Goal: Task Accomplishment & Management: Complete application form

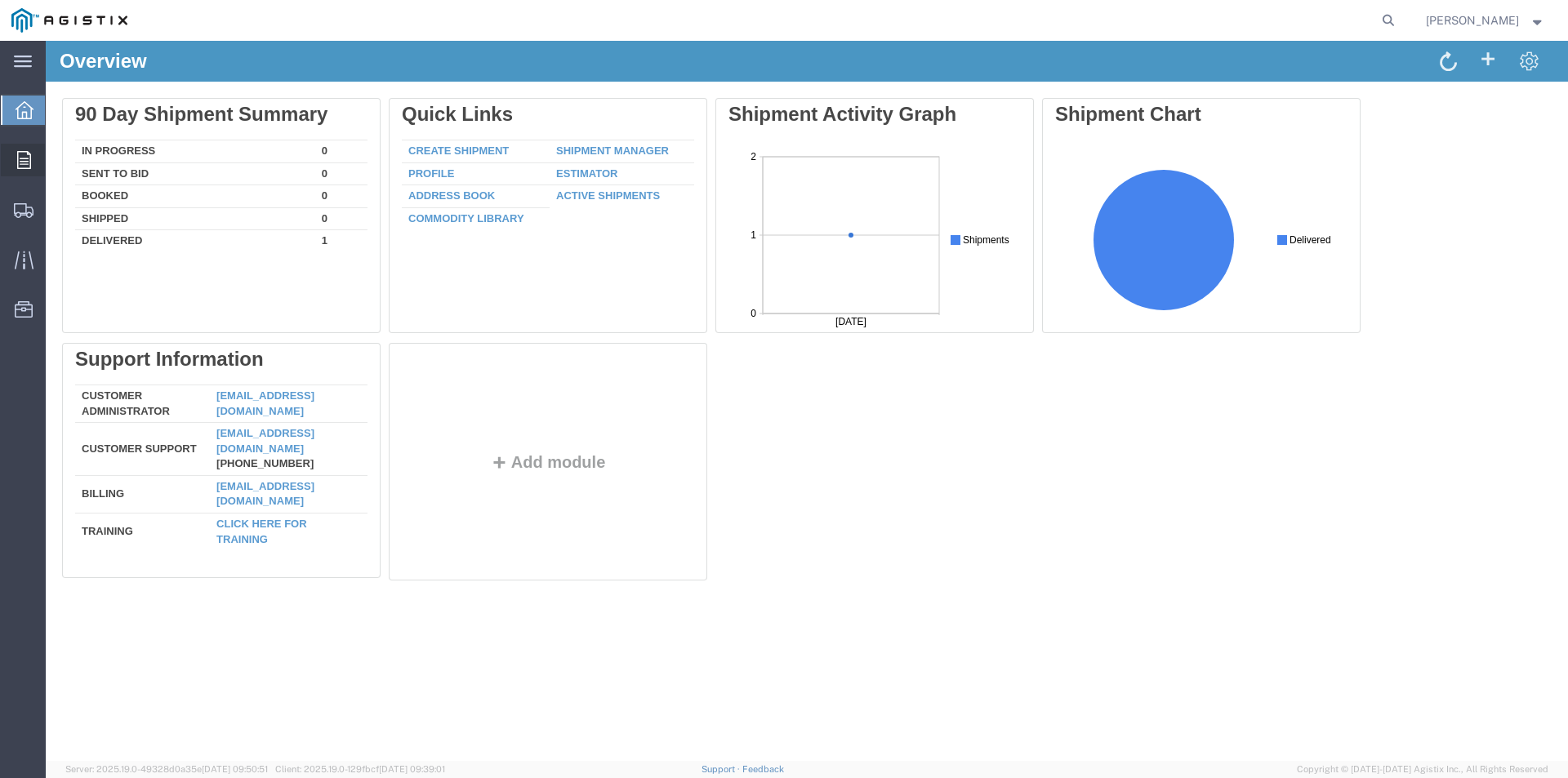
click at [26, 156] on icon at bounding box center [24, 159] width 14 height 18
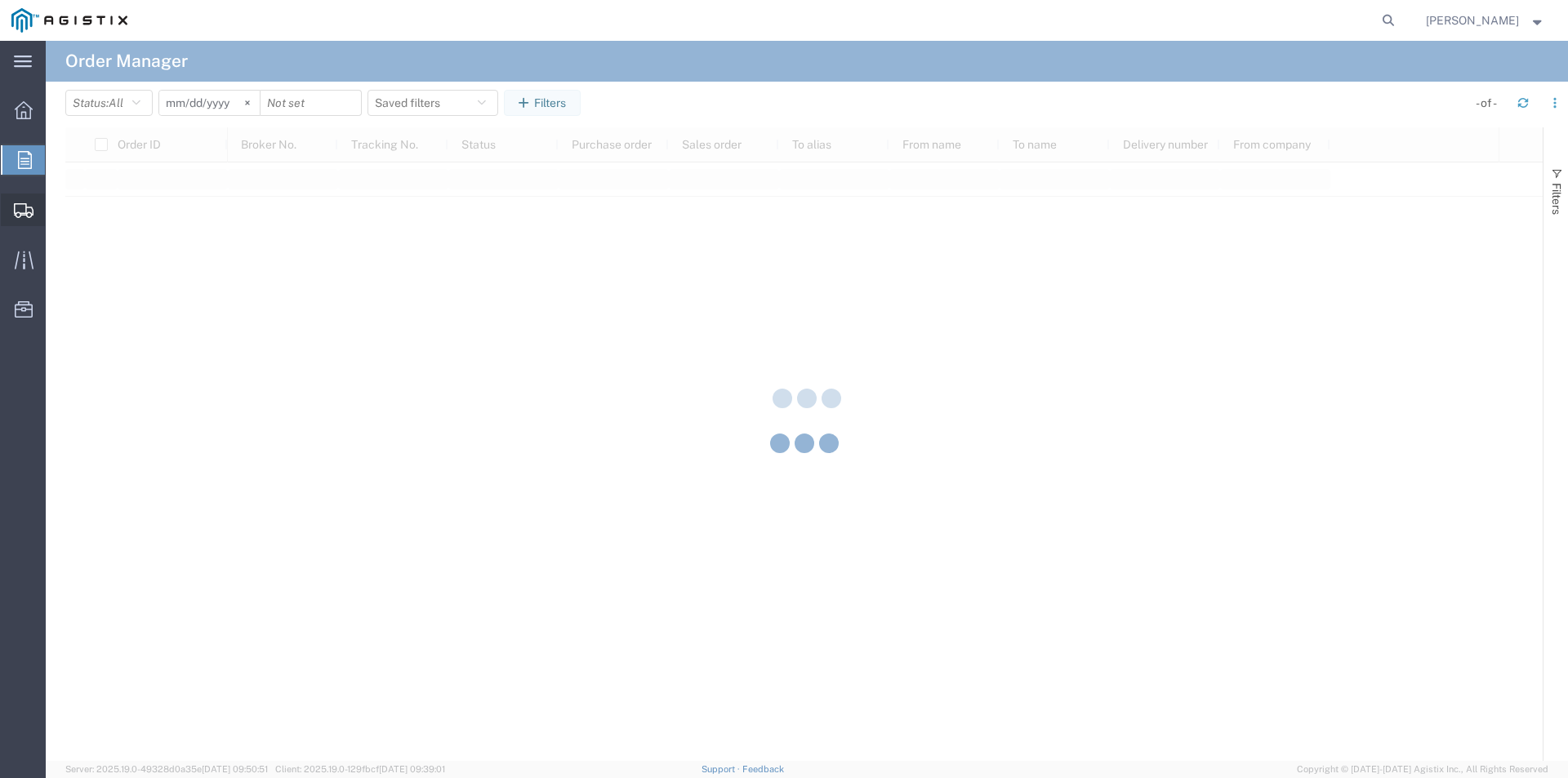
click at [18, 196] on div at bounding box center [23, 210] width 45 height 33
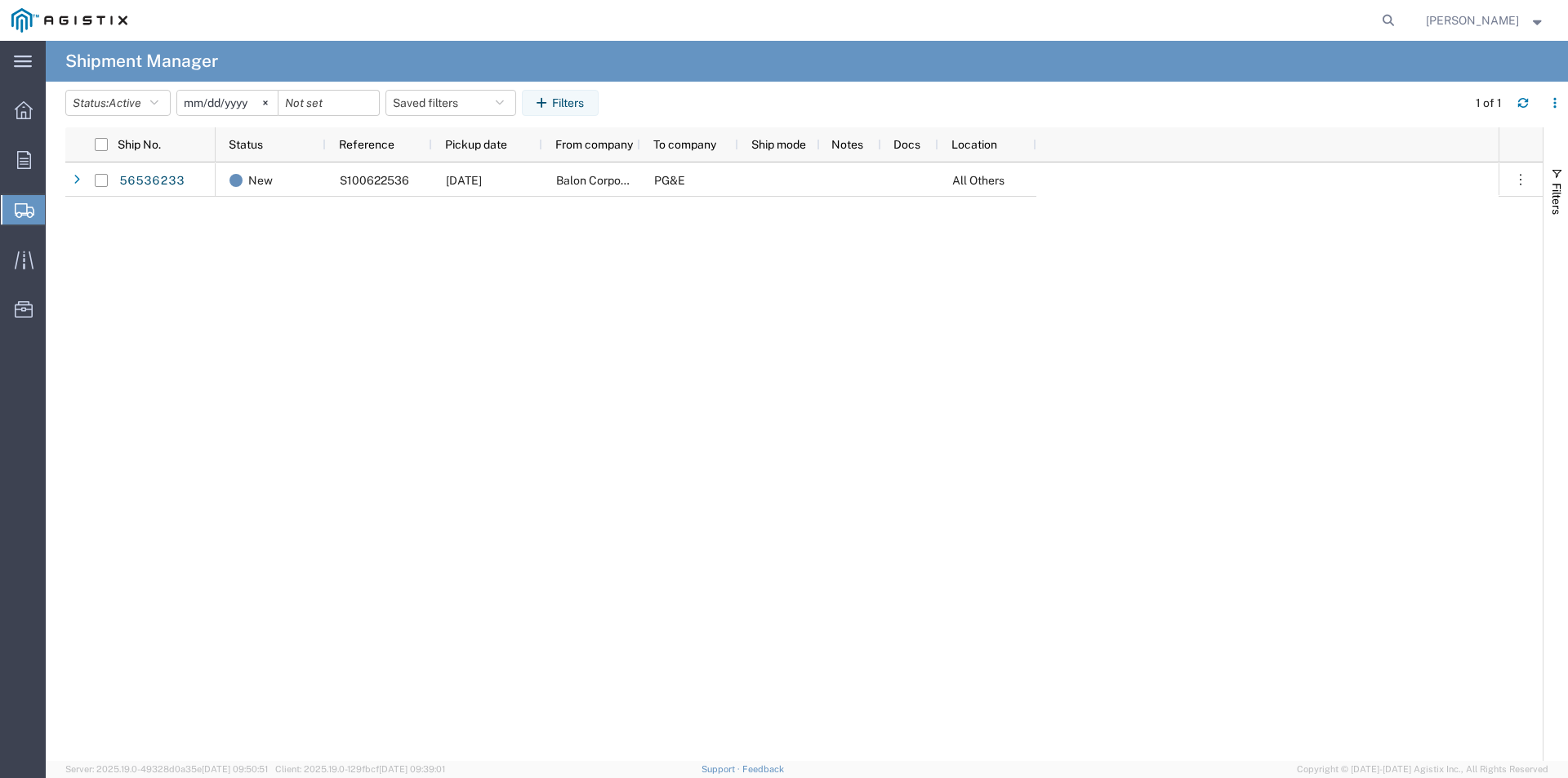
click at [58, 205] on span "Shipments" at bounding box center [51, 210] width 14 height 33
click at [0, 0] on span "Create Shipment" at bounding box center [0, 0] width 0 height 0
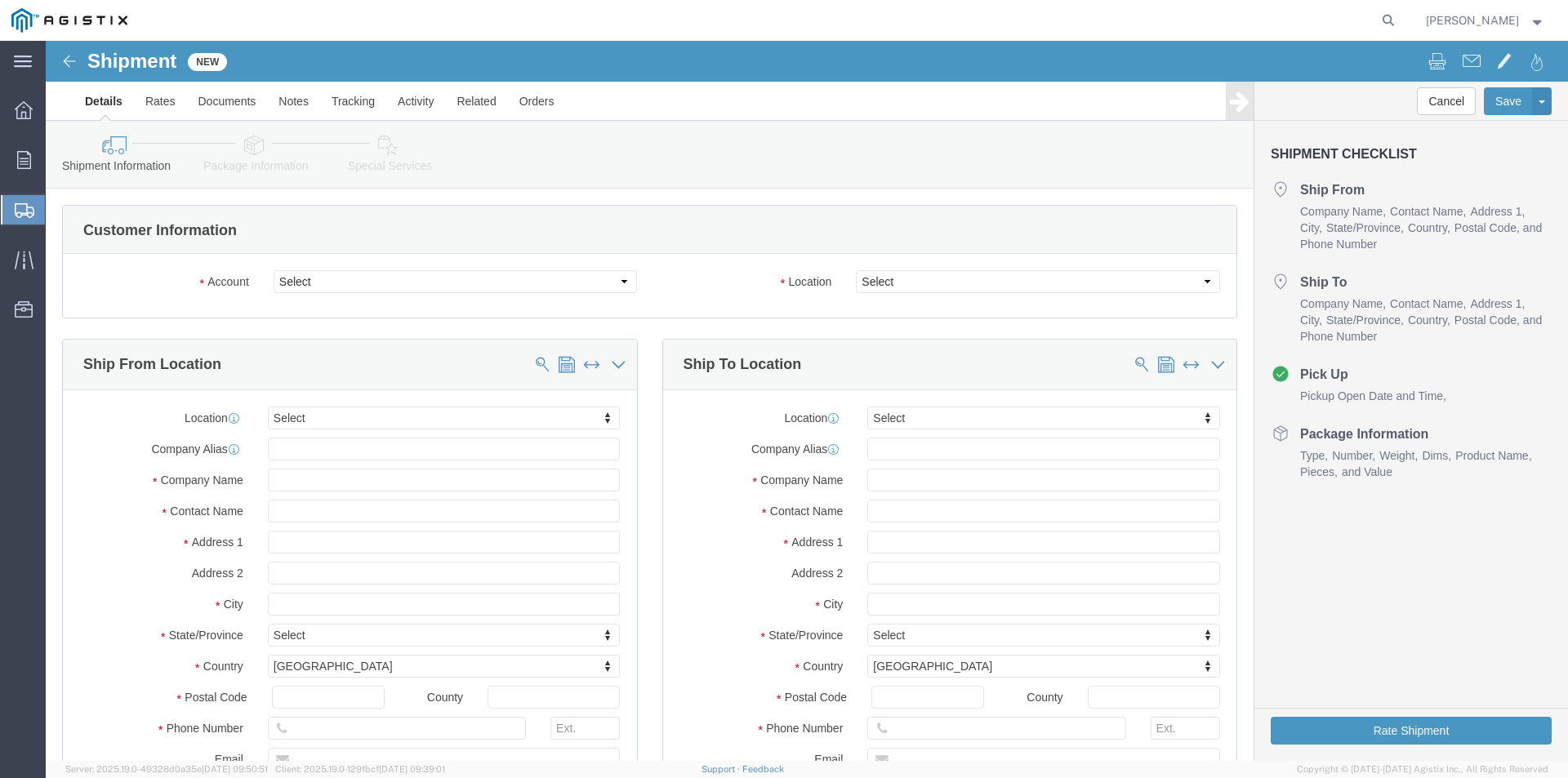
select select
click select "Select Balon Corporation PG&E"
select select "9596"
click select "Select Balon Corporation PG&E"
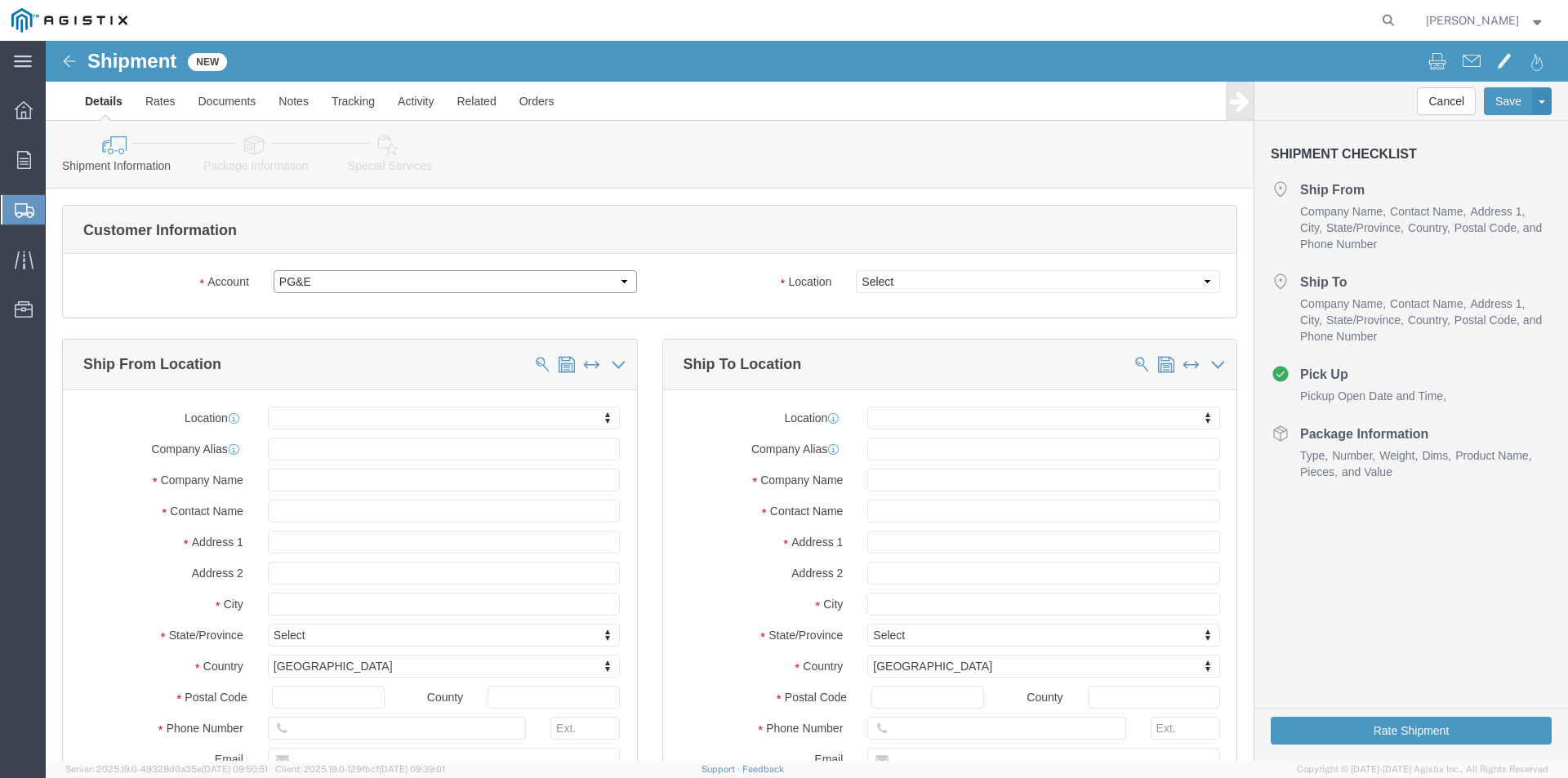
select select "PURCHORD"
select select
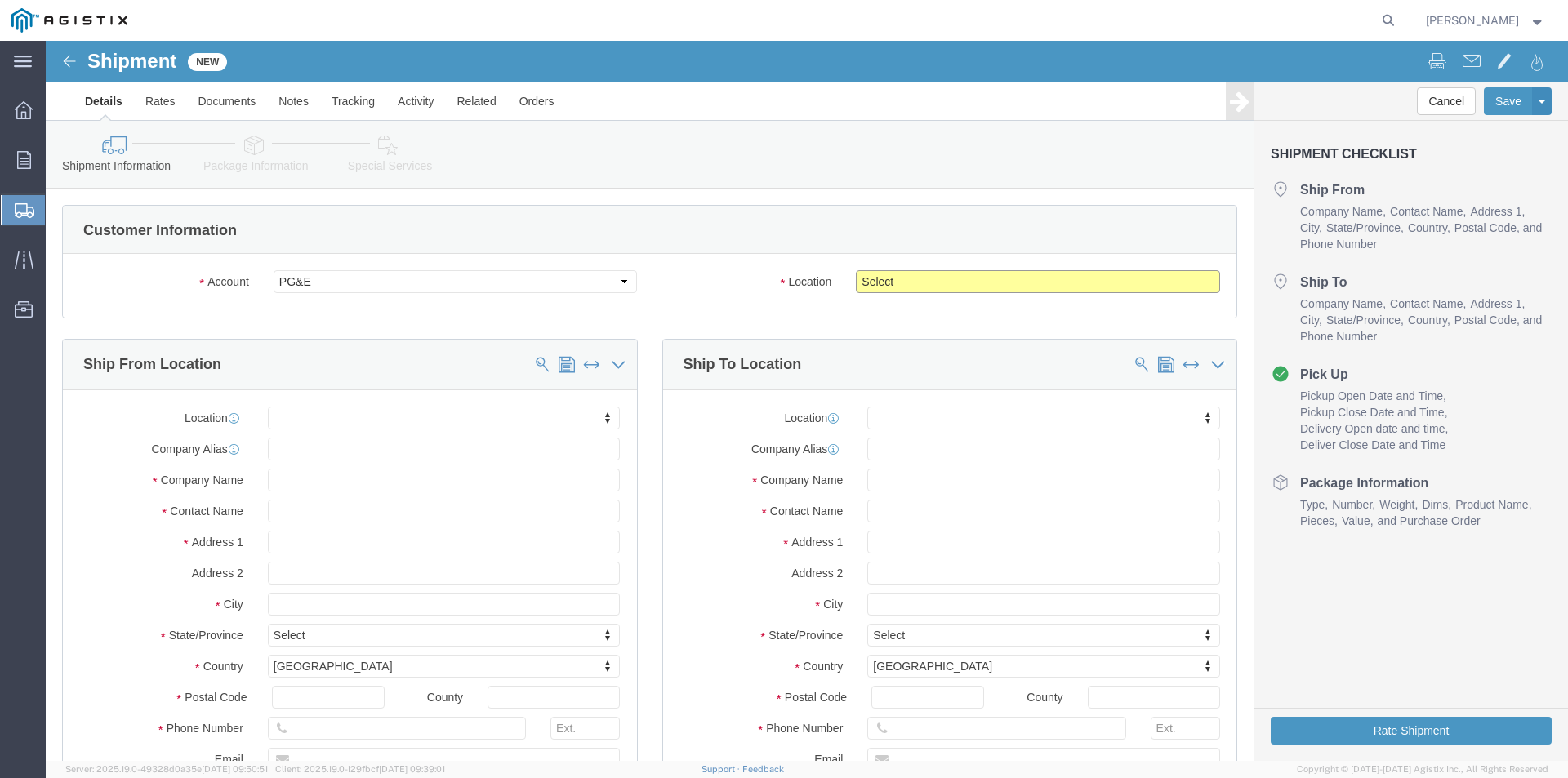
click select "Select All Others [GEOGRAPHIC_DATA] [GEOGRAPHIC_DATA] [GEOGRAPHIC_DATA] [GEOGRA…"
select select "19745"
click select "Select All Others [GEOGRAPHIC_DATA] [GEOGRAPHIC_DATA] [GEOGRAPHIC_DATA] [GEOGRA…"
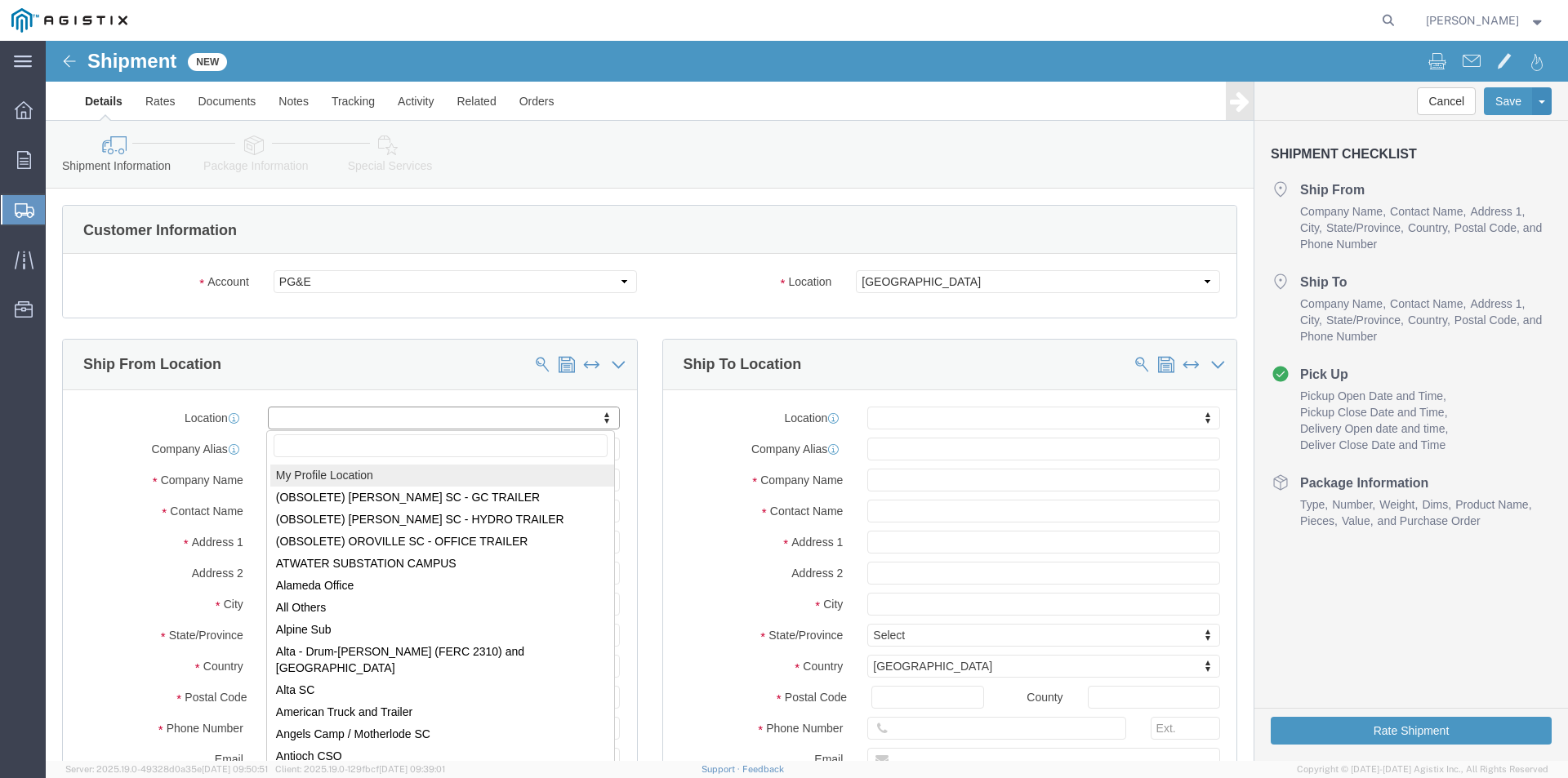
select select "MYPROFILE"
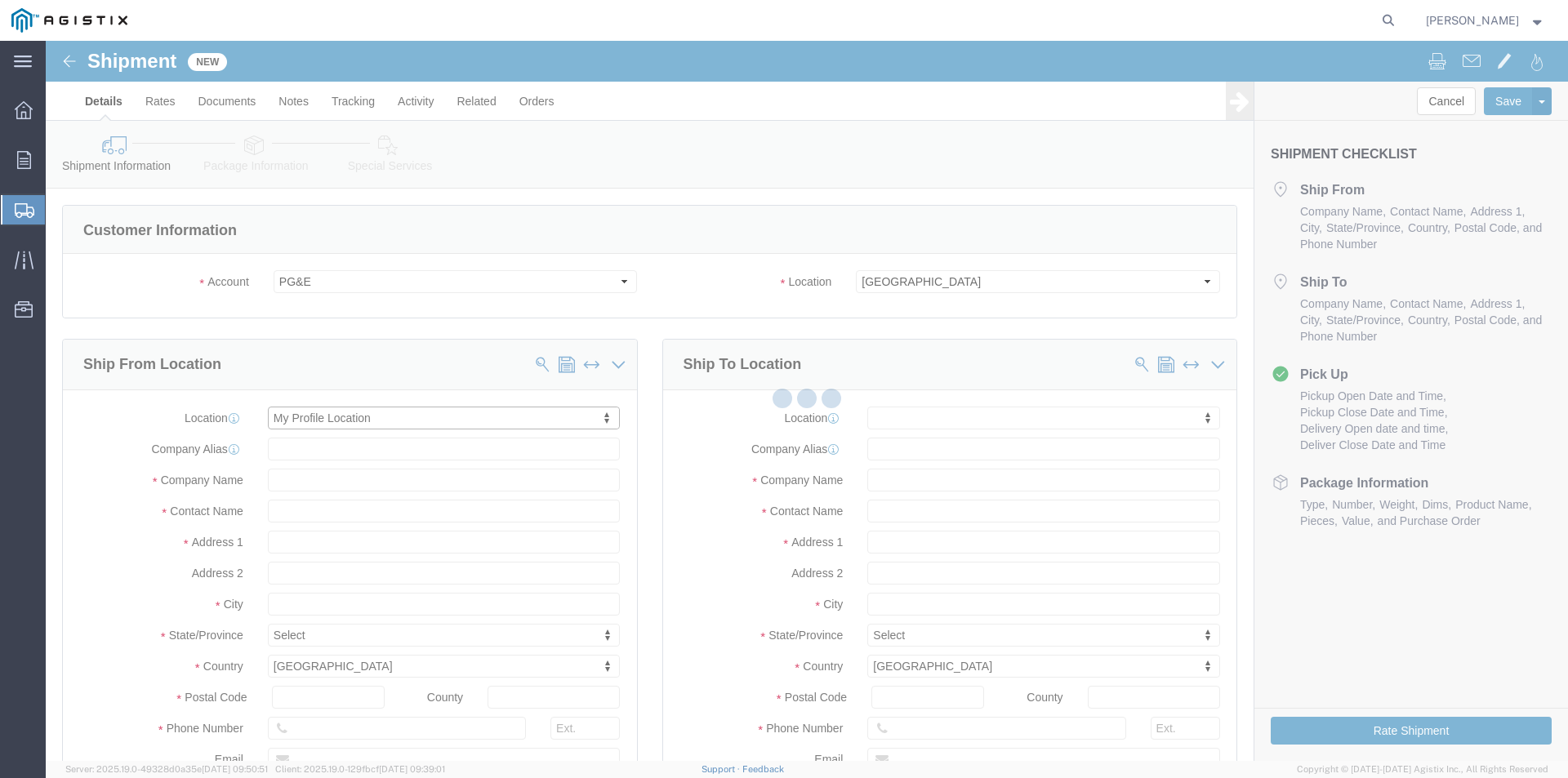
type input "[PHONE_NUMBER]"
type input "[EMAIL_ADDRESS][DOMAIN_NAME]"
checkbox input "true"
type input "Balon Corporation"
type input "[PERSON_NAME]"
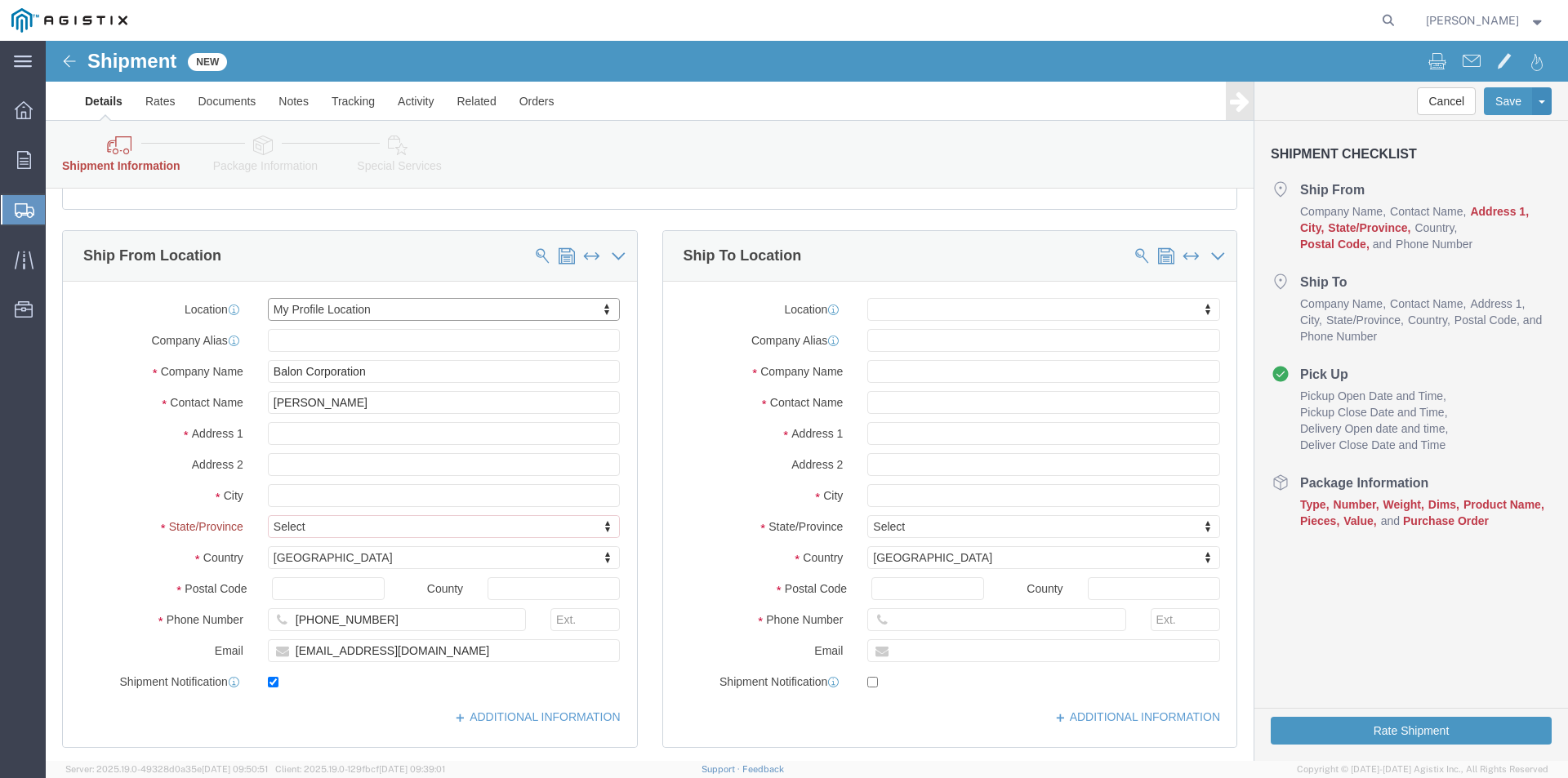
scroll to position [245, 0]
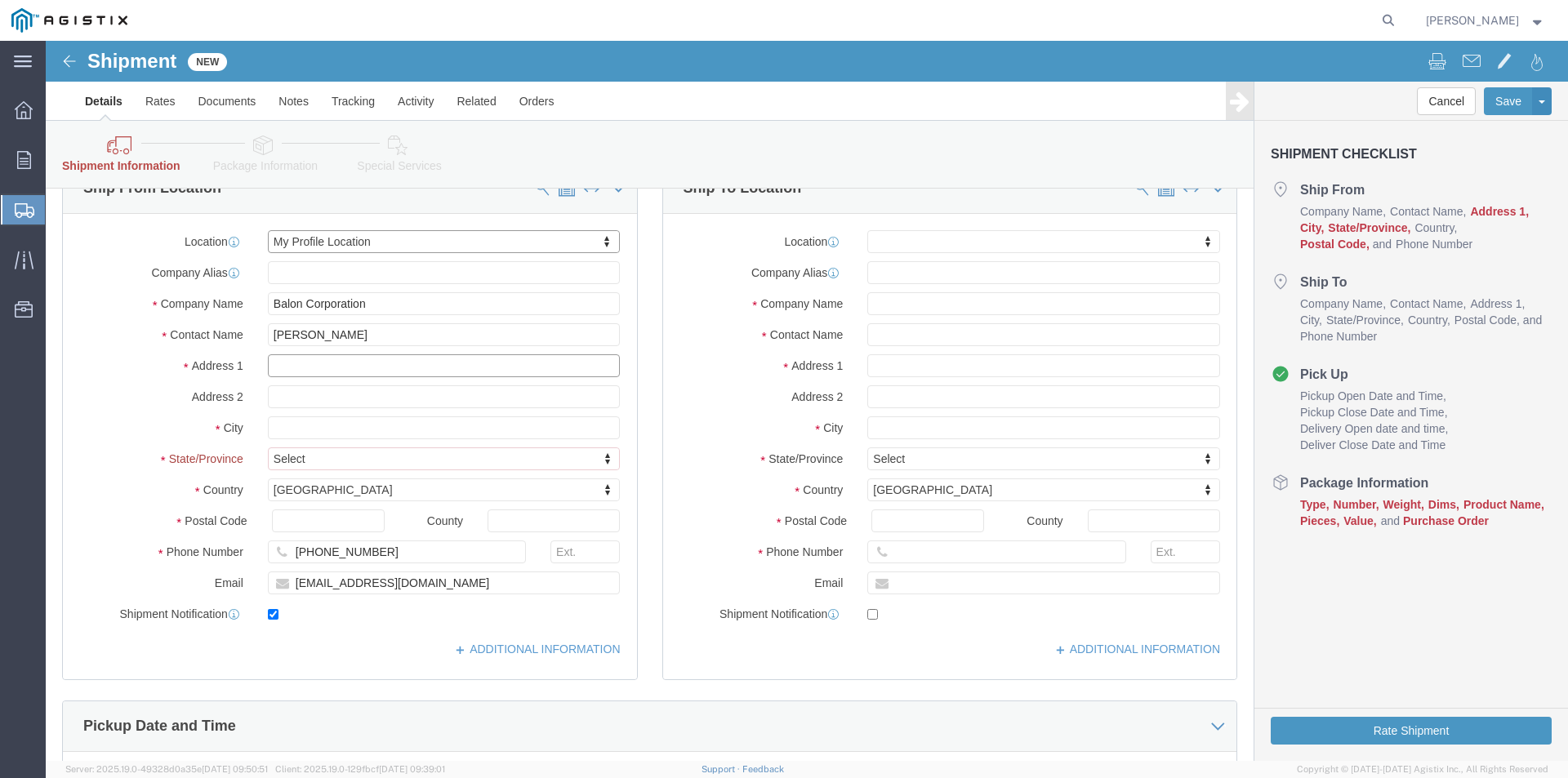
click input "text"
type input "3245 [GEOGRAPHIC_DATA][PERSON_NAME]"
select select
type input "[US_STATE][GEOGRAPHIC_DATA]"
select select
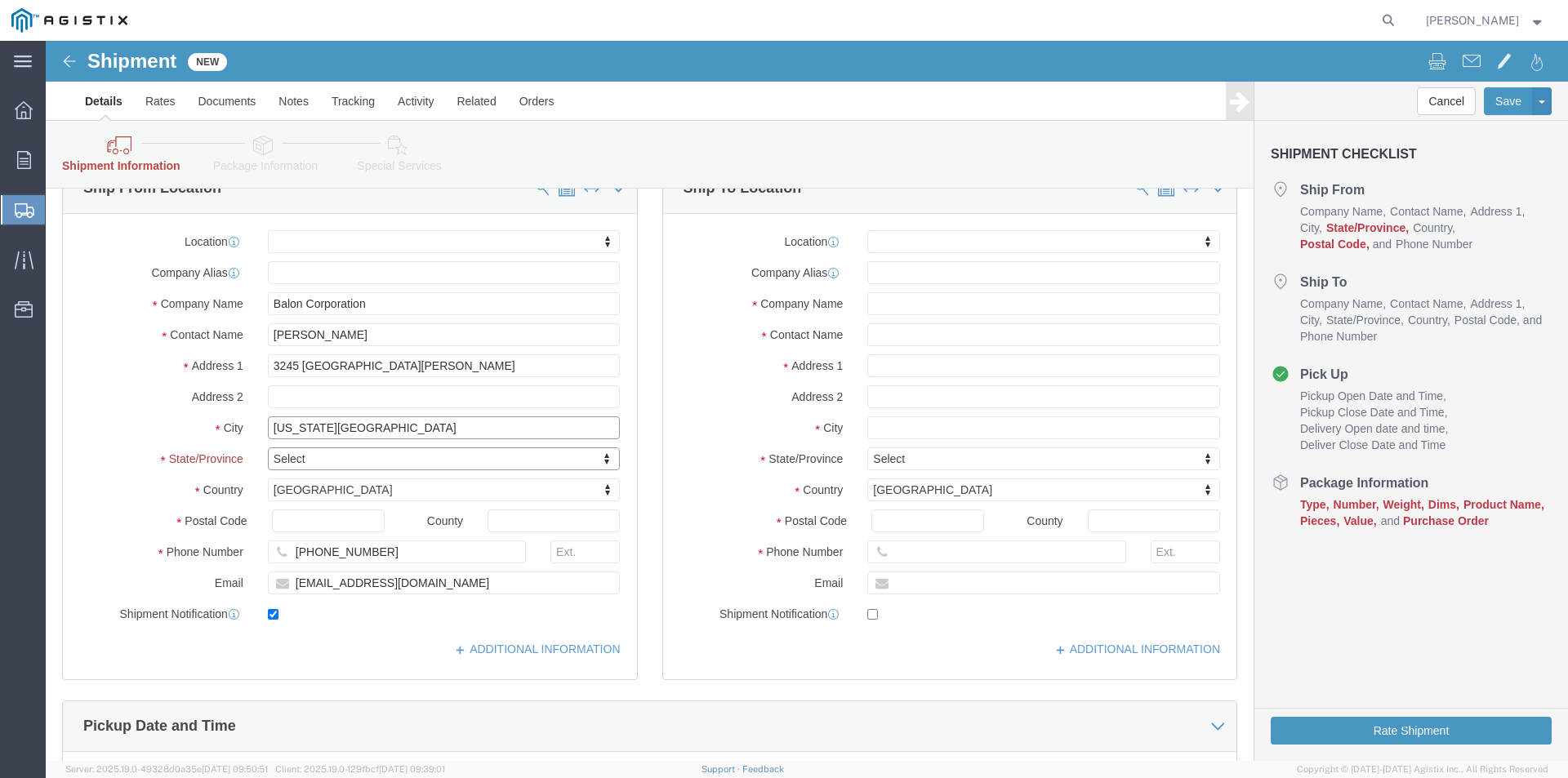
click input "[US_STATE][GEOGRAPHIC_DATA]"
type input "[US_STATE][GEOGRAPHIC_DATA]"
select select
type input "K"
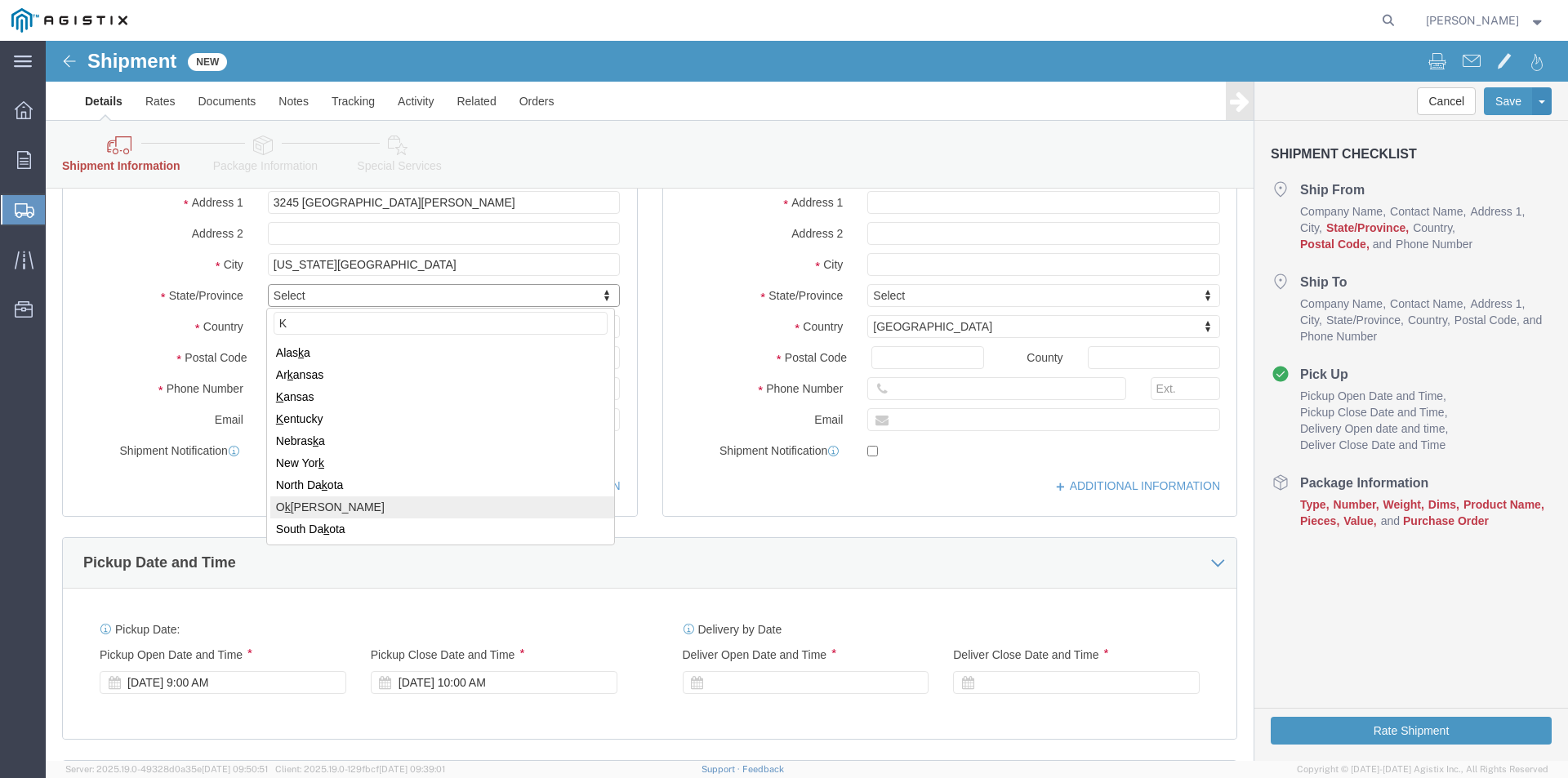
select select
select select "OK"
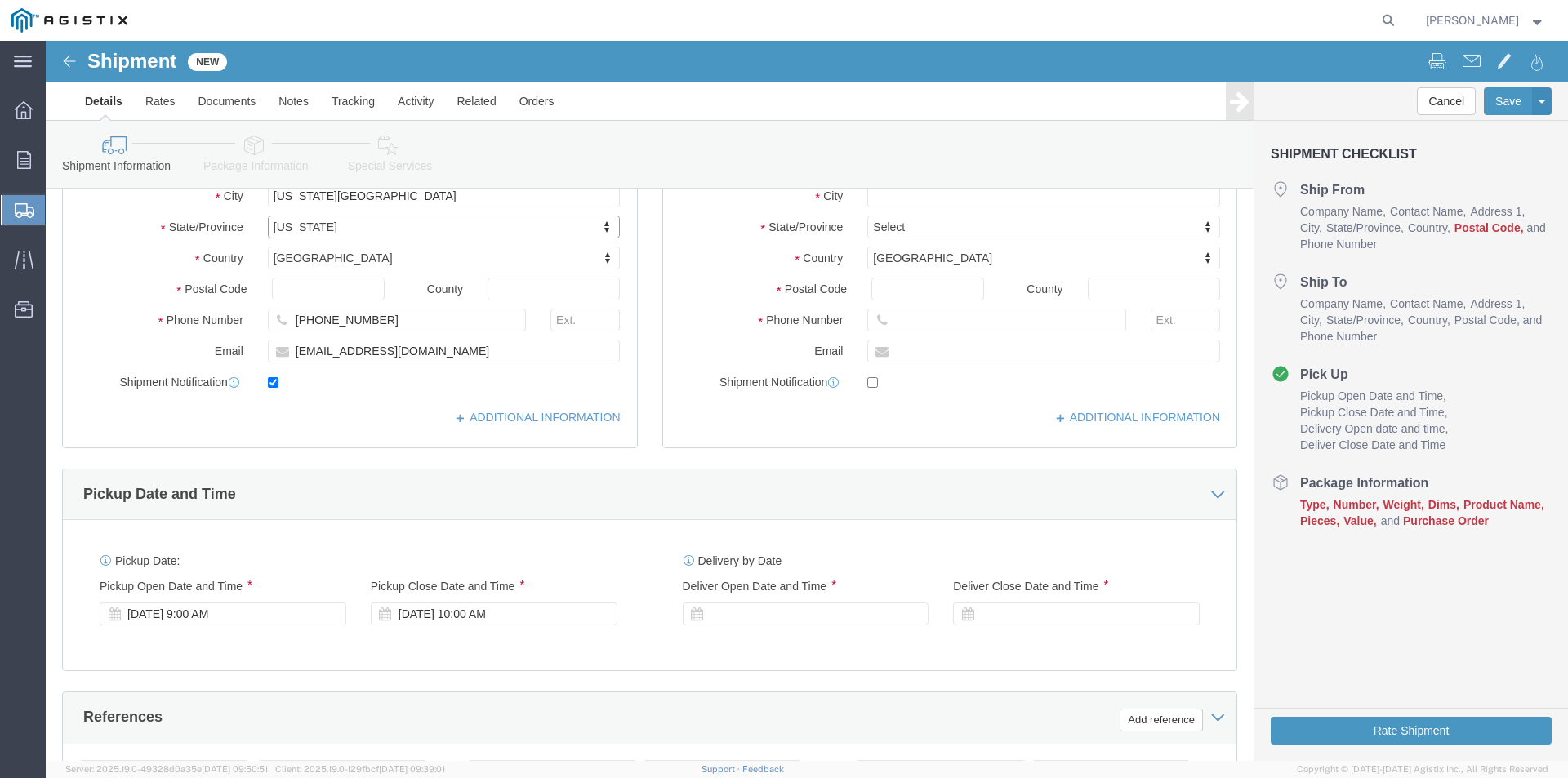
scroll to position [339, 0]
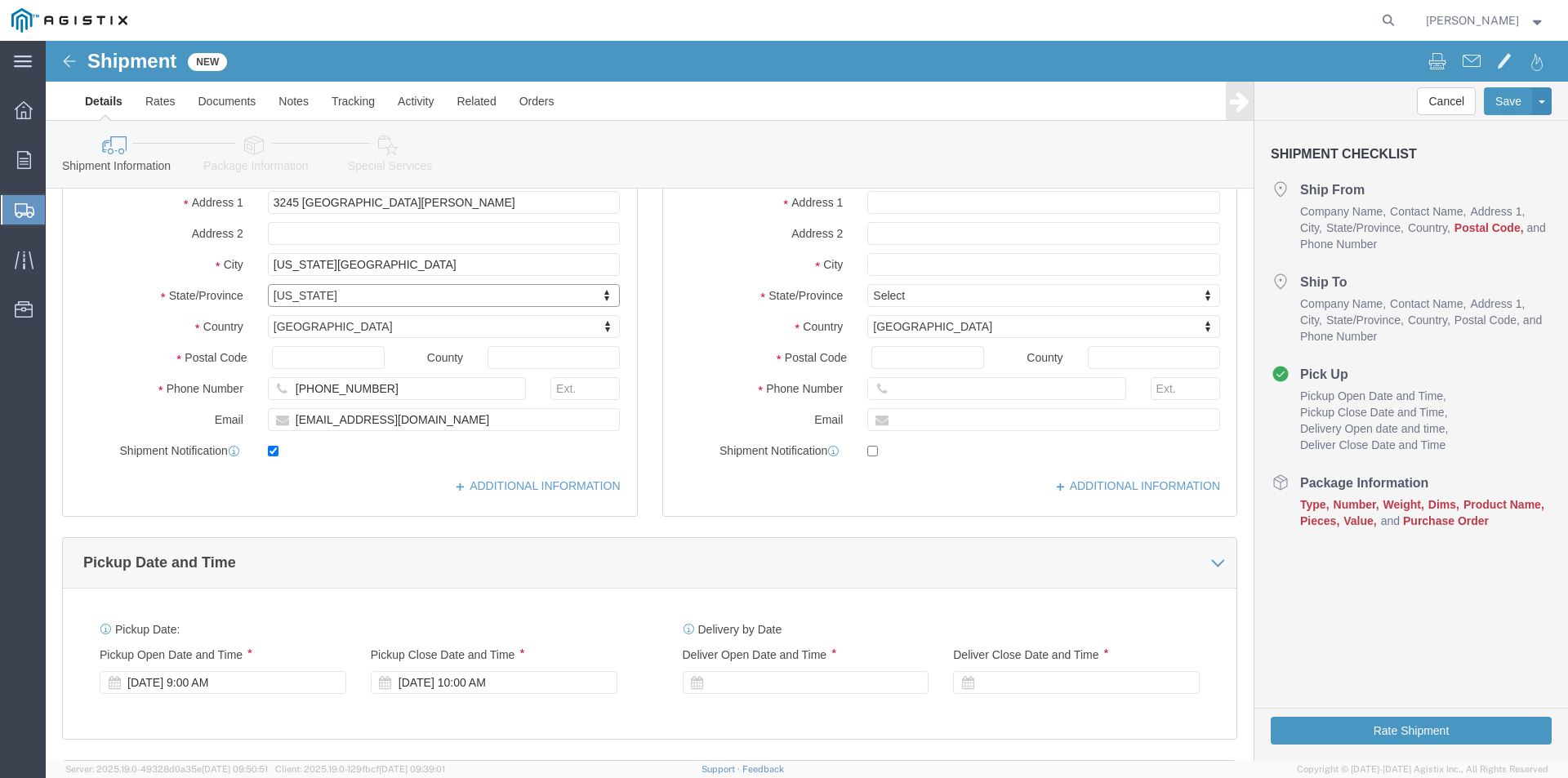
click label "Phone Number"
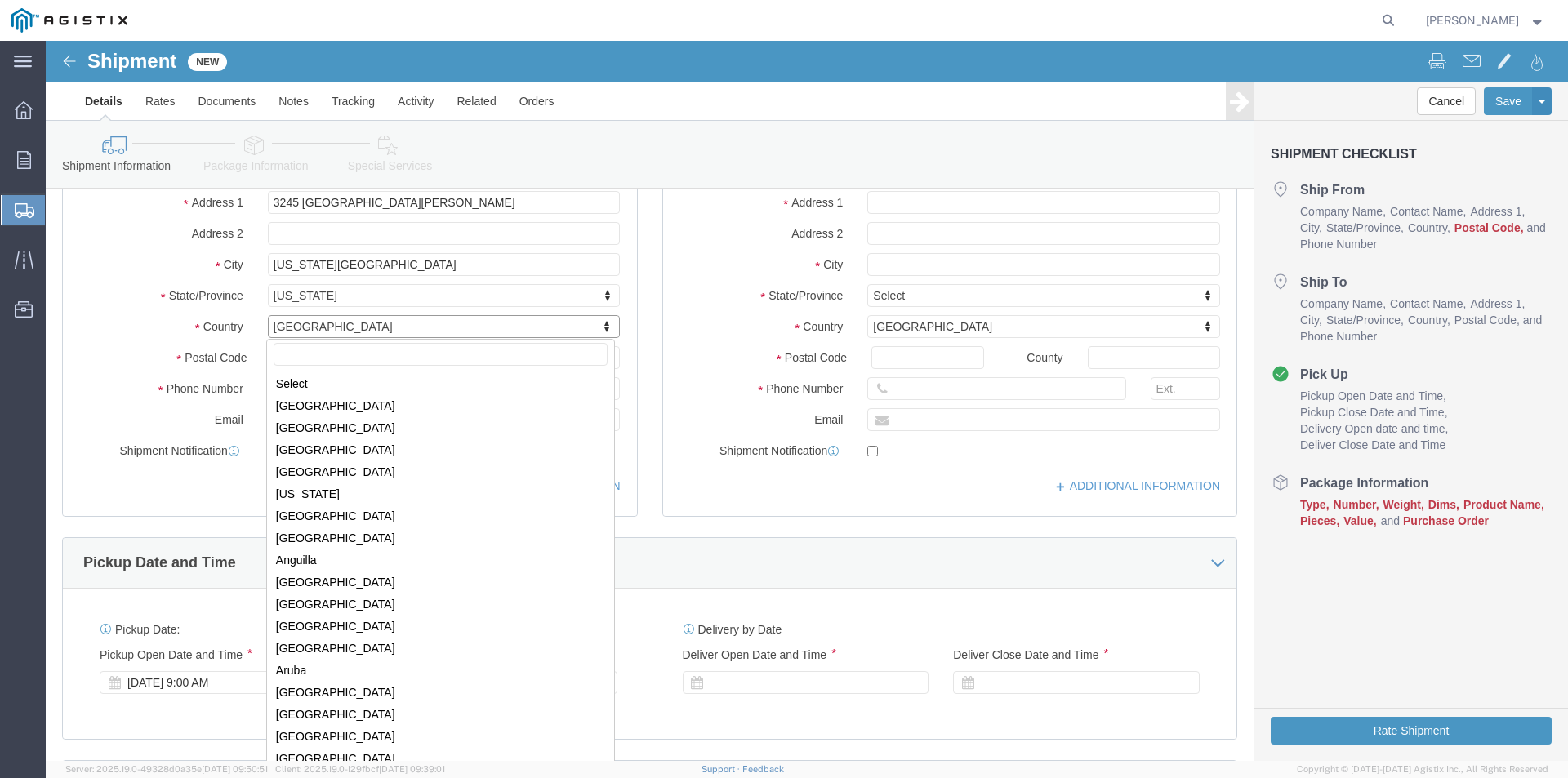
scroll to position [4963, 0]
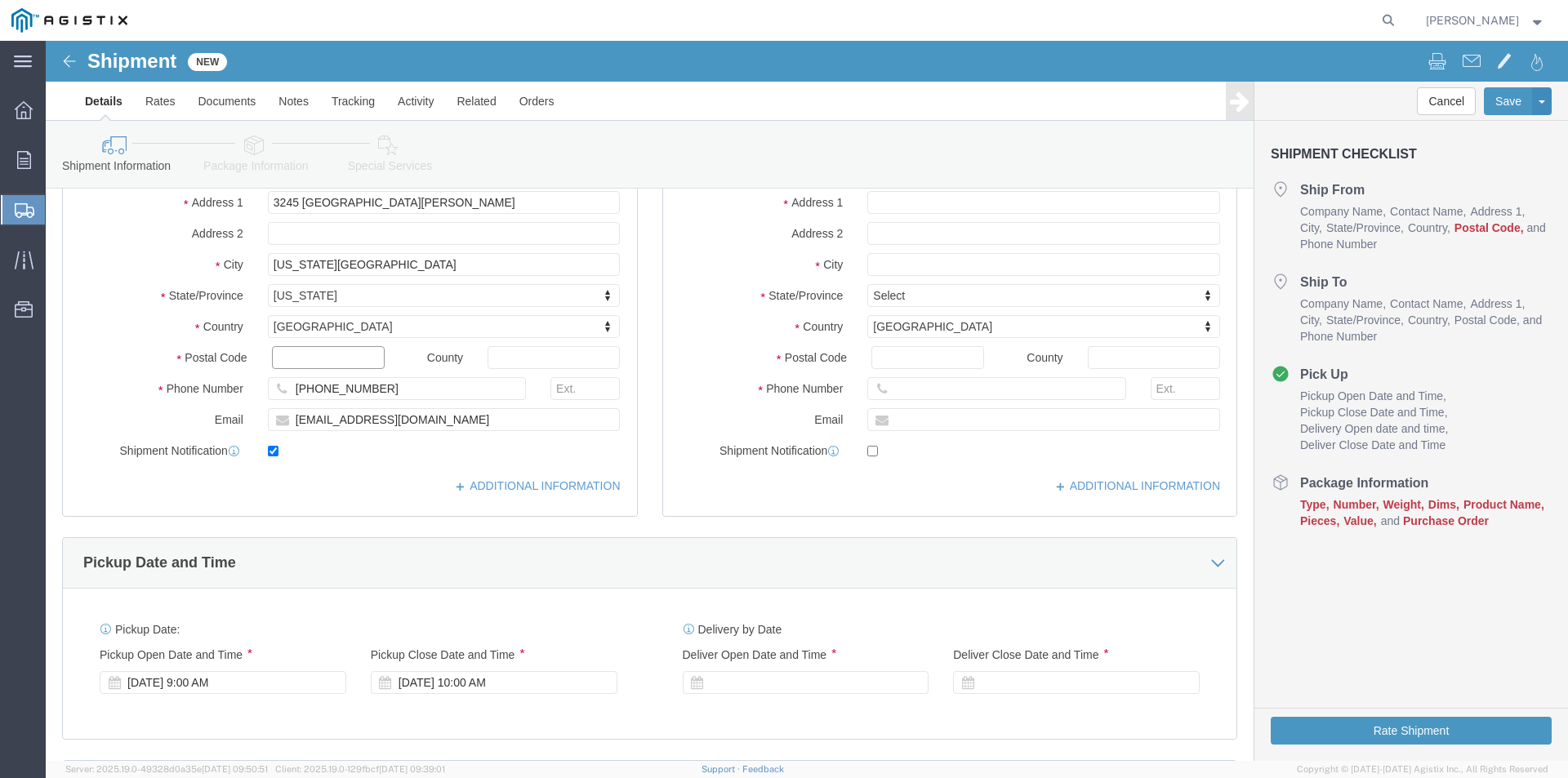
click input "text"
type input "73071"
select select
drag, startPoint x: 284, startPoint y: 321, endPoint x: 110, endPoint y: 309, distance: 174.4
click div "Postal Code 73071"
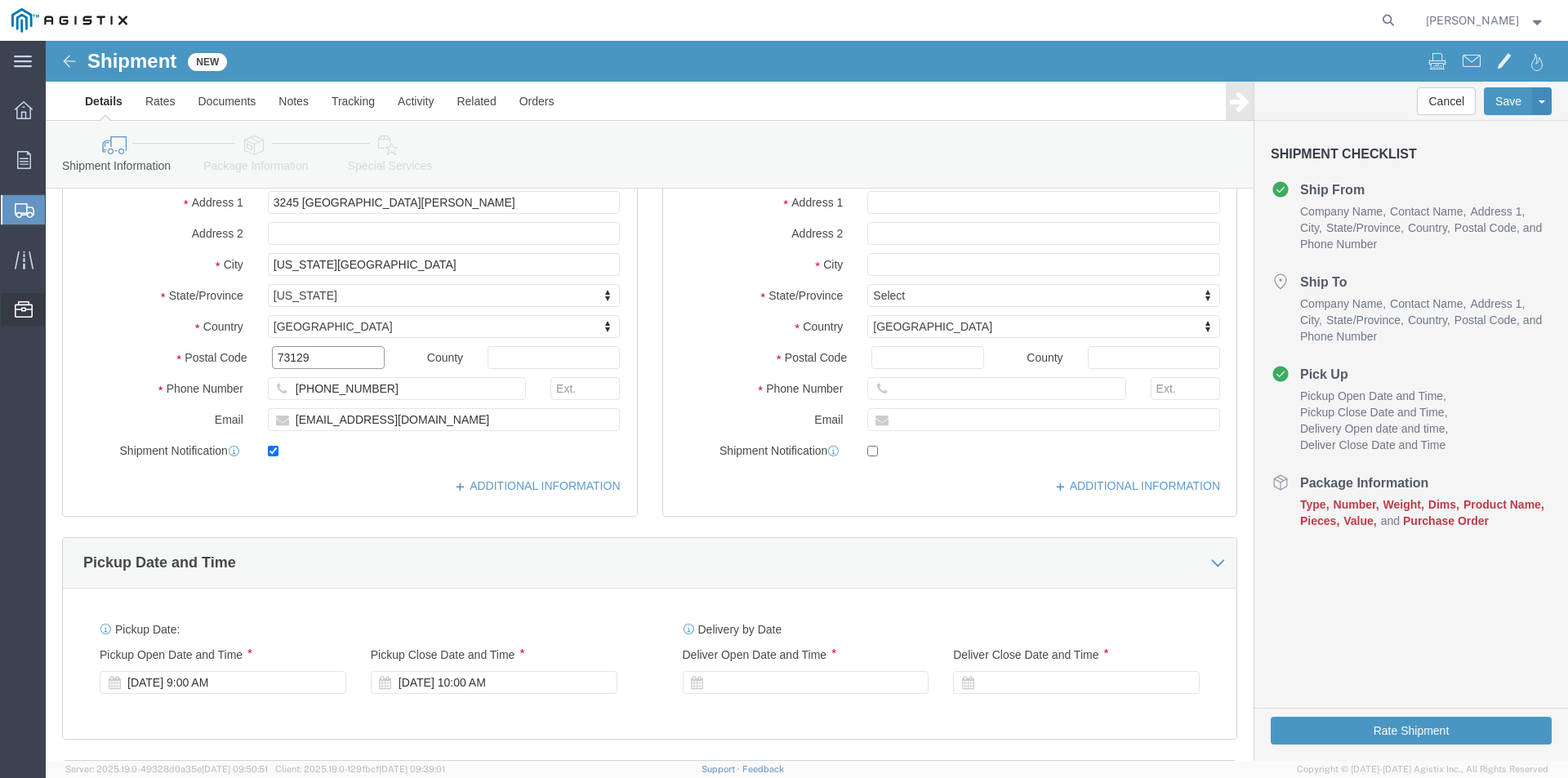
type input "73129"
select select
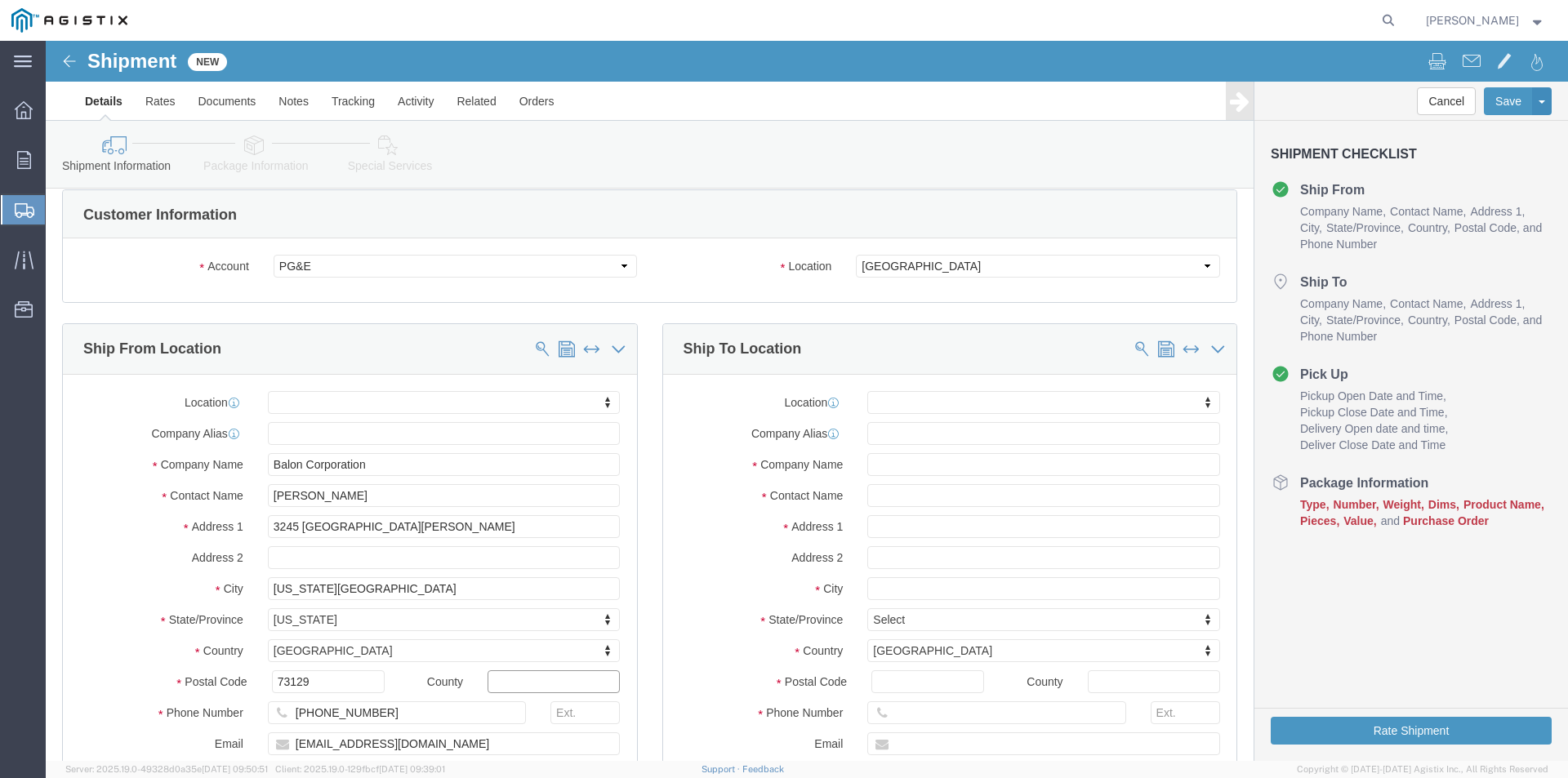
scroll to position [0, 0]
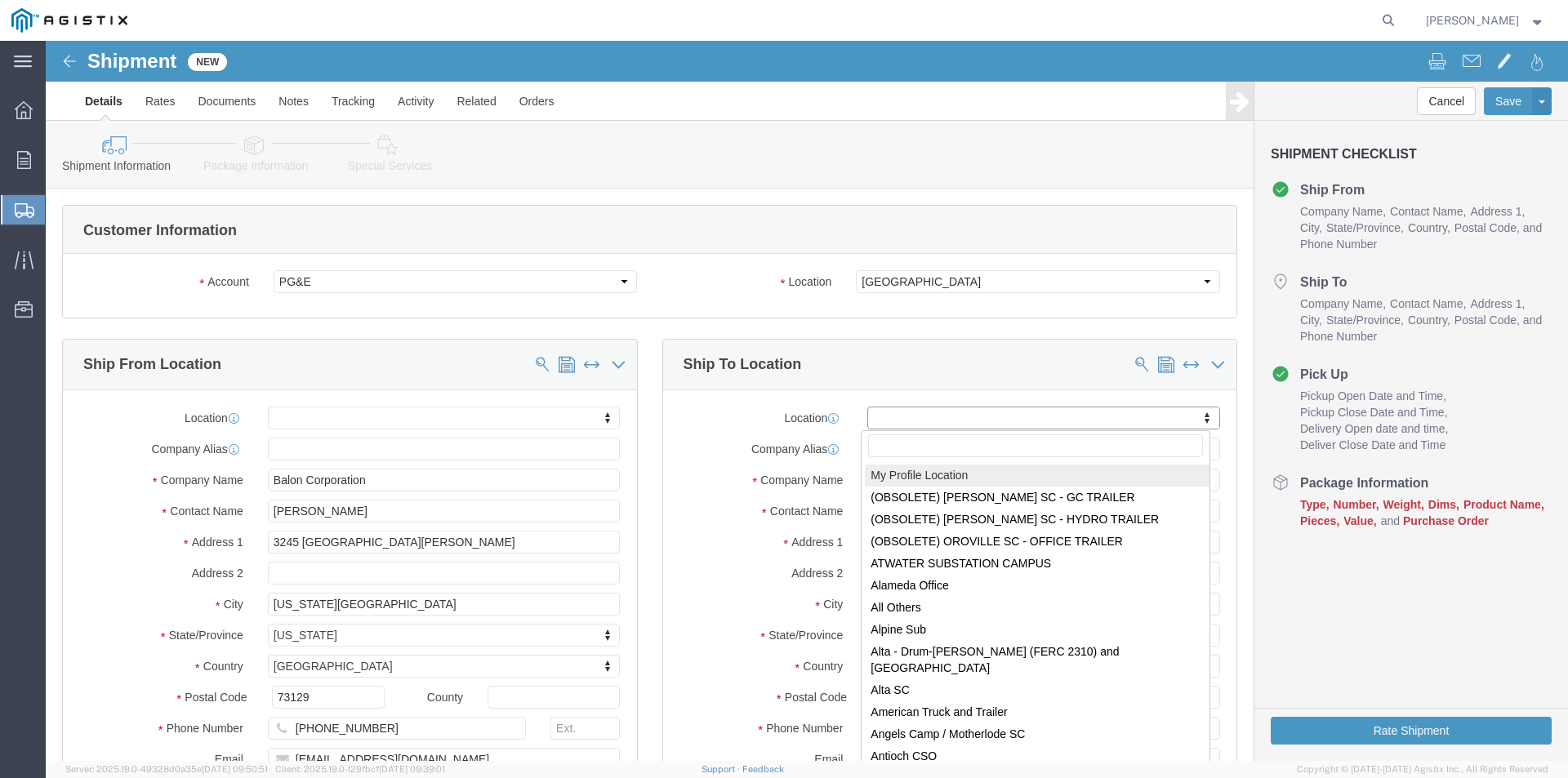
click input "text"
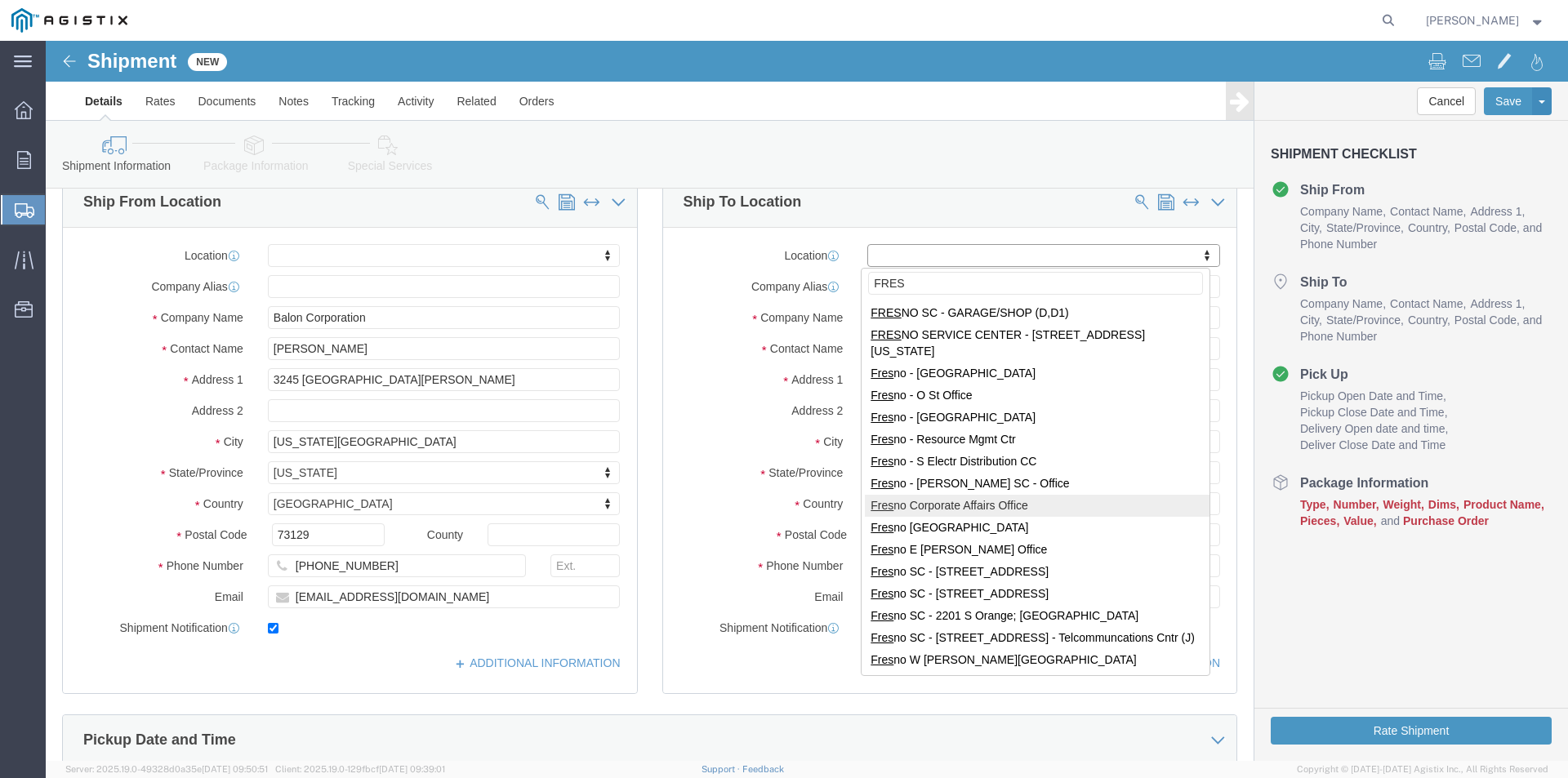
scroll to position [163, 0]
type input "FRES"
select select "19745"
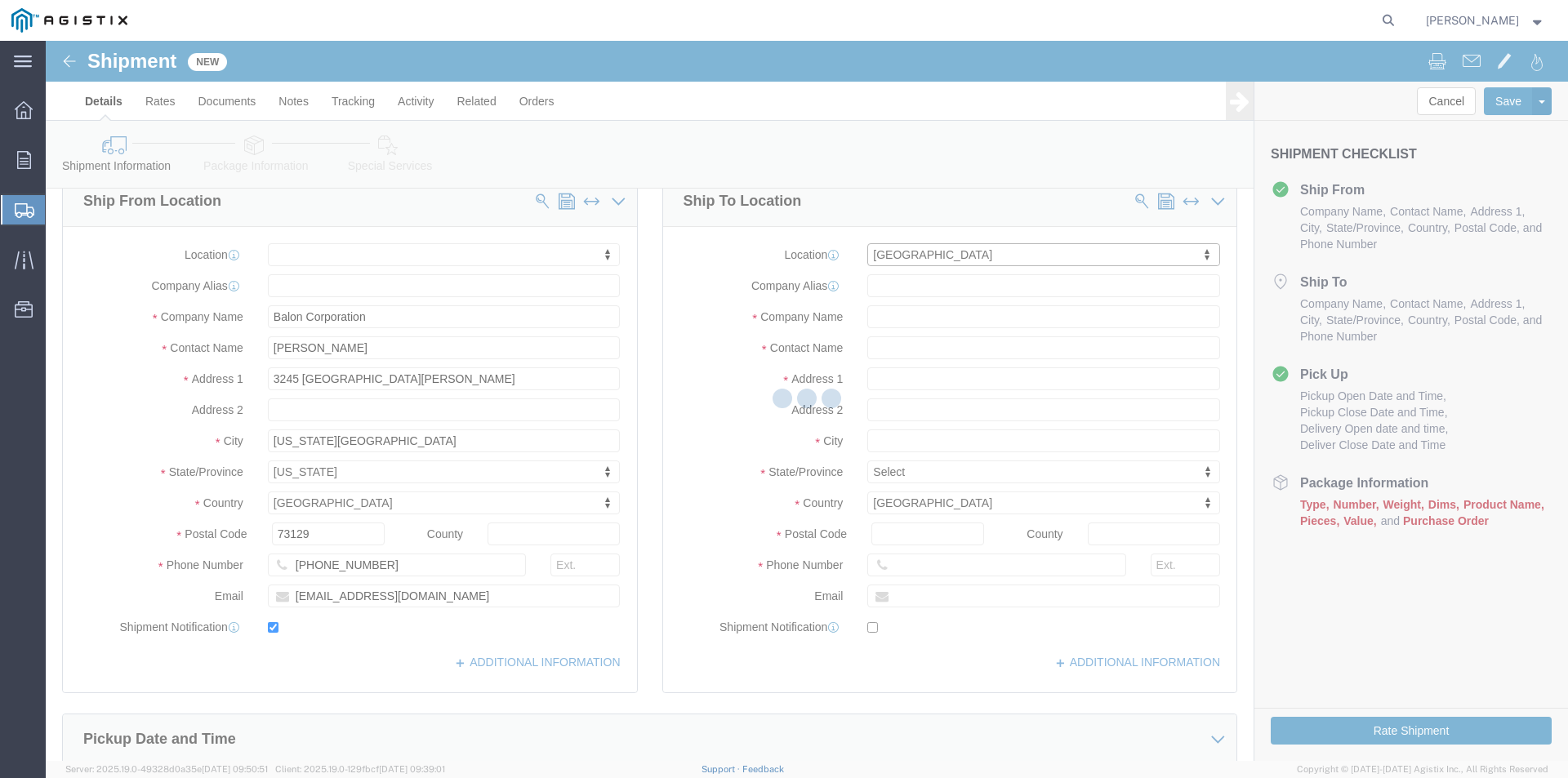
type input "[STREET_ADDRESS]"
type input "93725"
type input "PG&E"
type input "[GEOGRAPHIC_DATA]"
select select "CA"
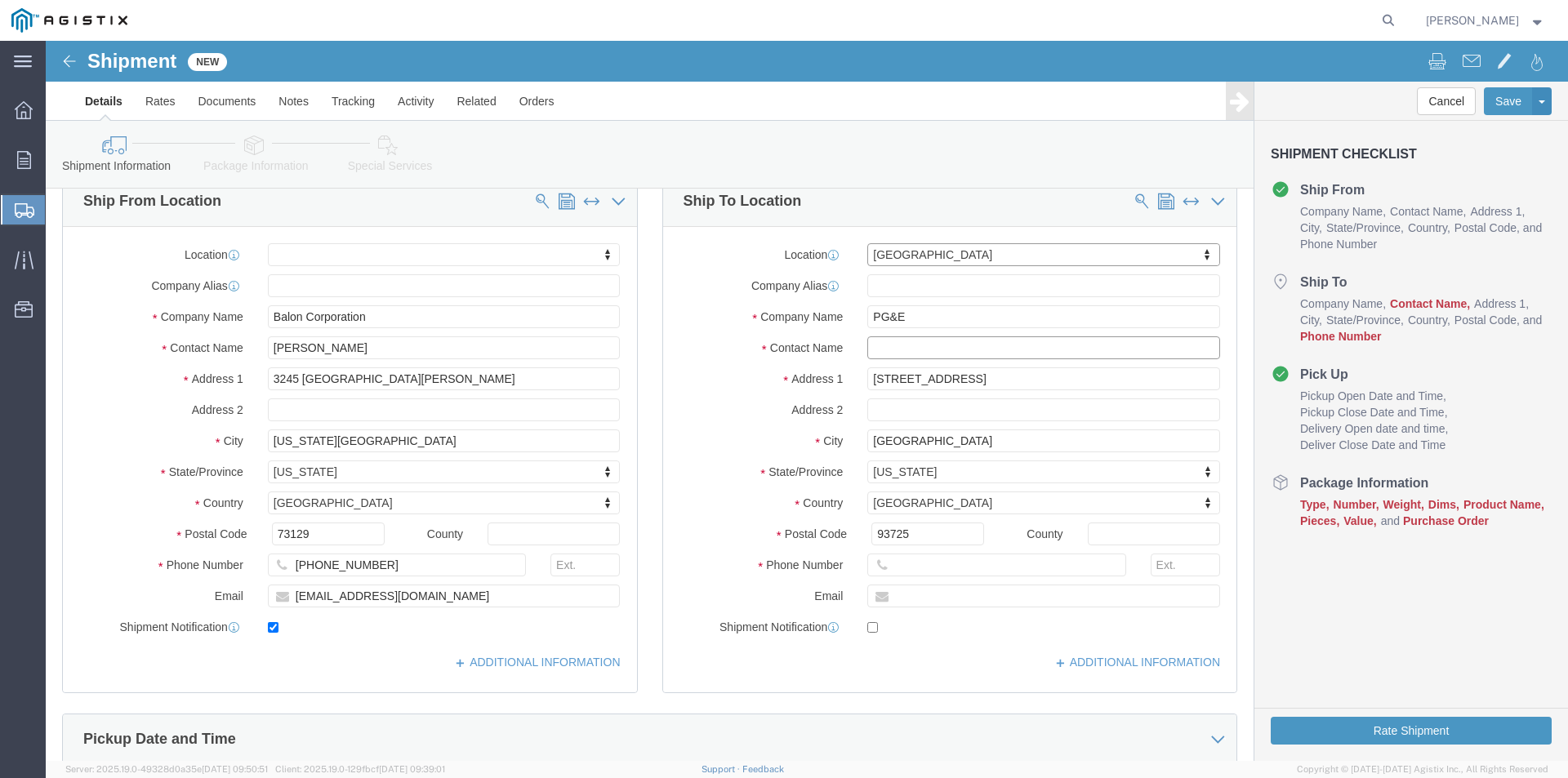
click input "text"
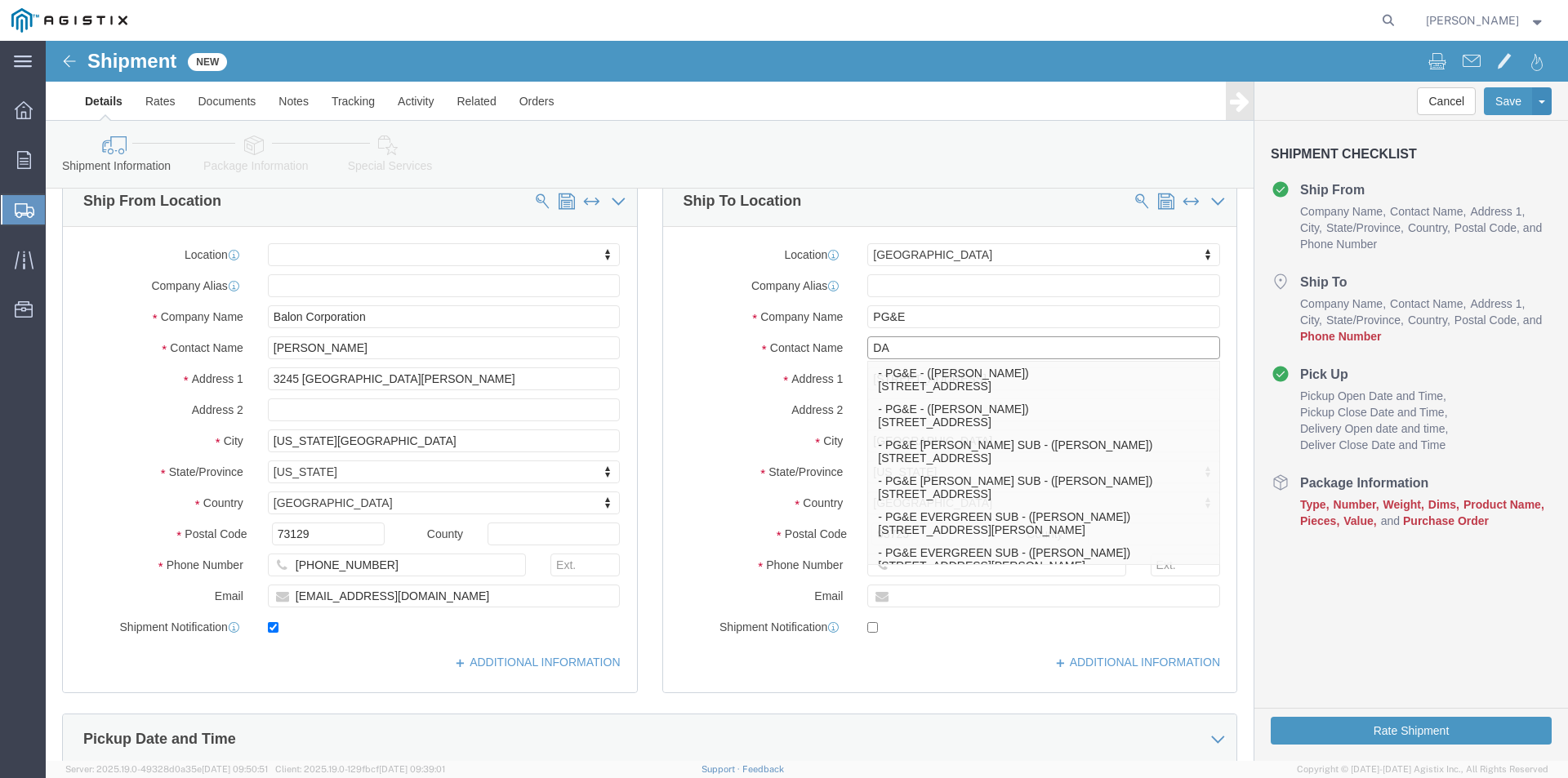
type input "D"
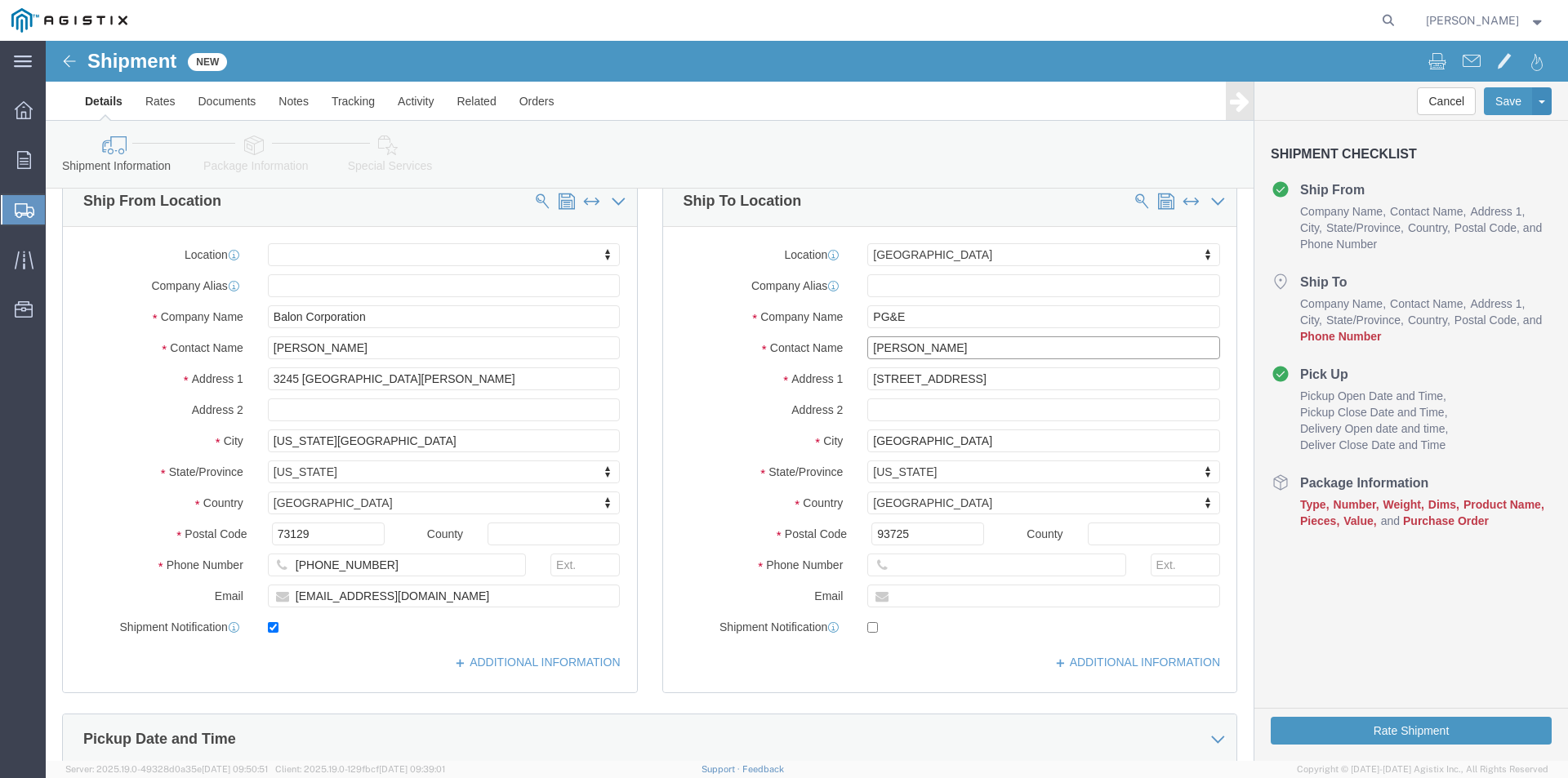
type input "[PERSON_NAME]"
click input "text"
type input "[PHONE_NUMBER]"
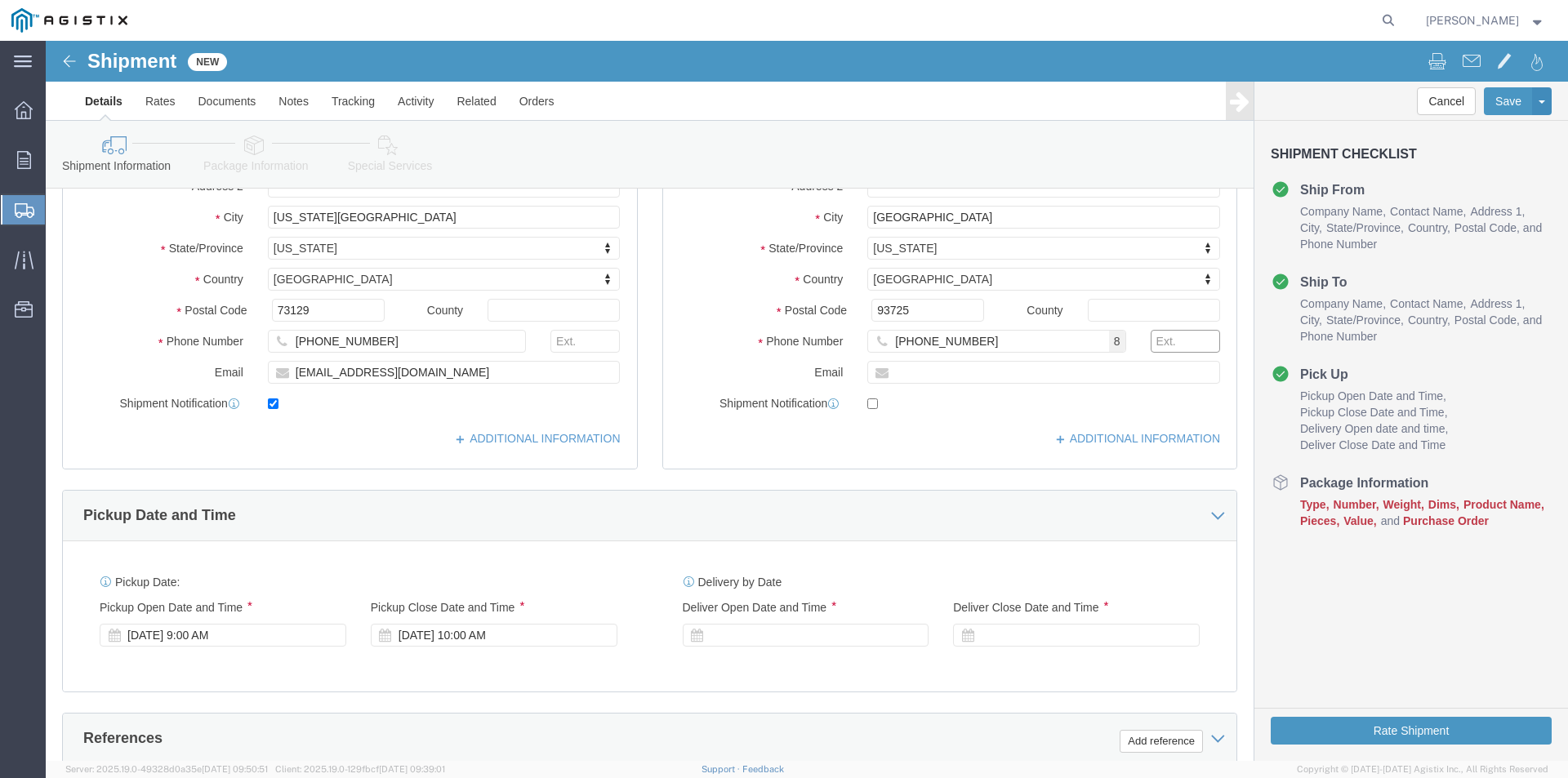
scroll to position [408, 0]
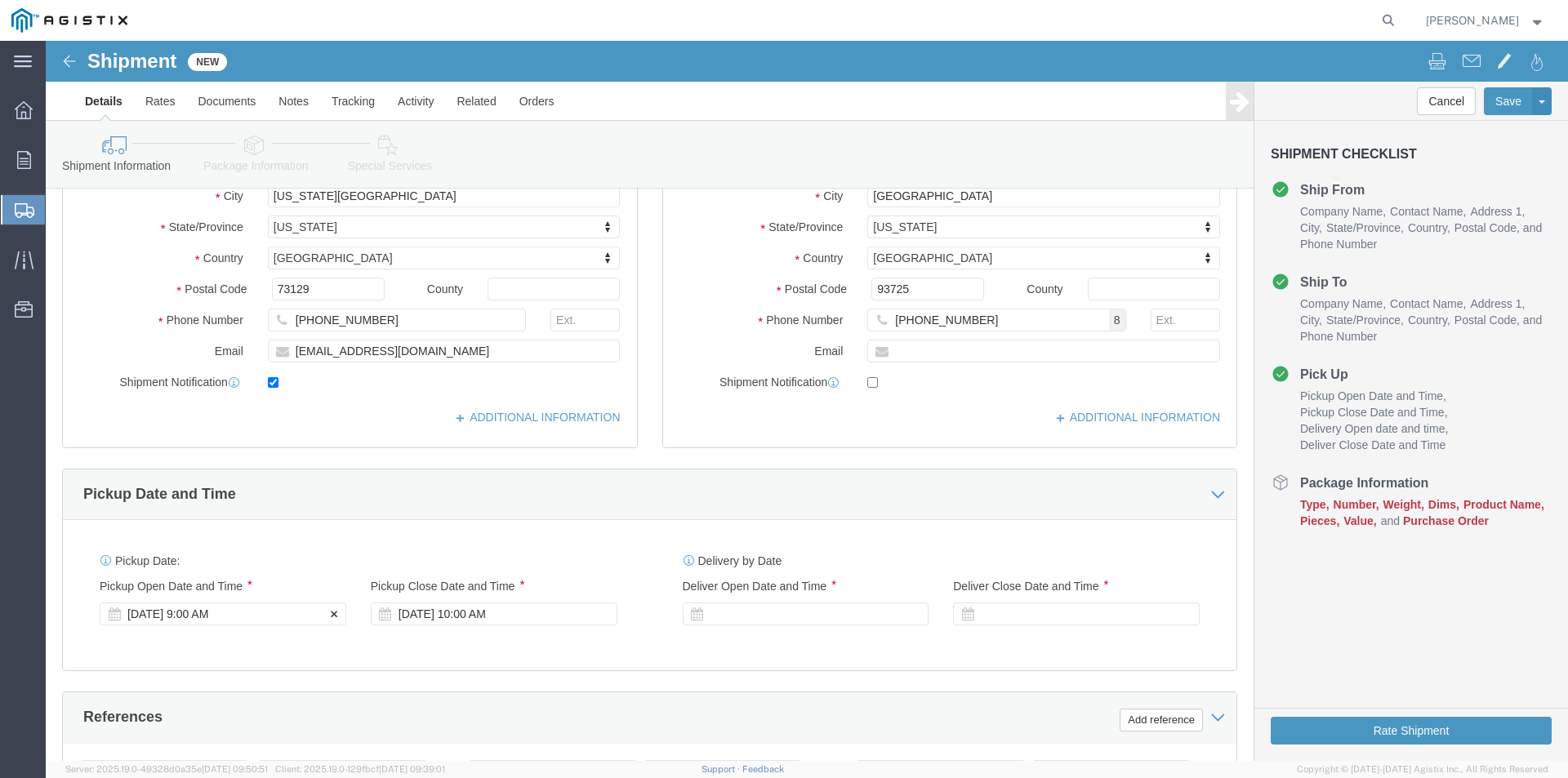
click div "[DATE] 9:00 AM"
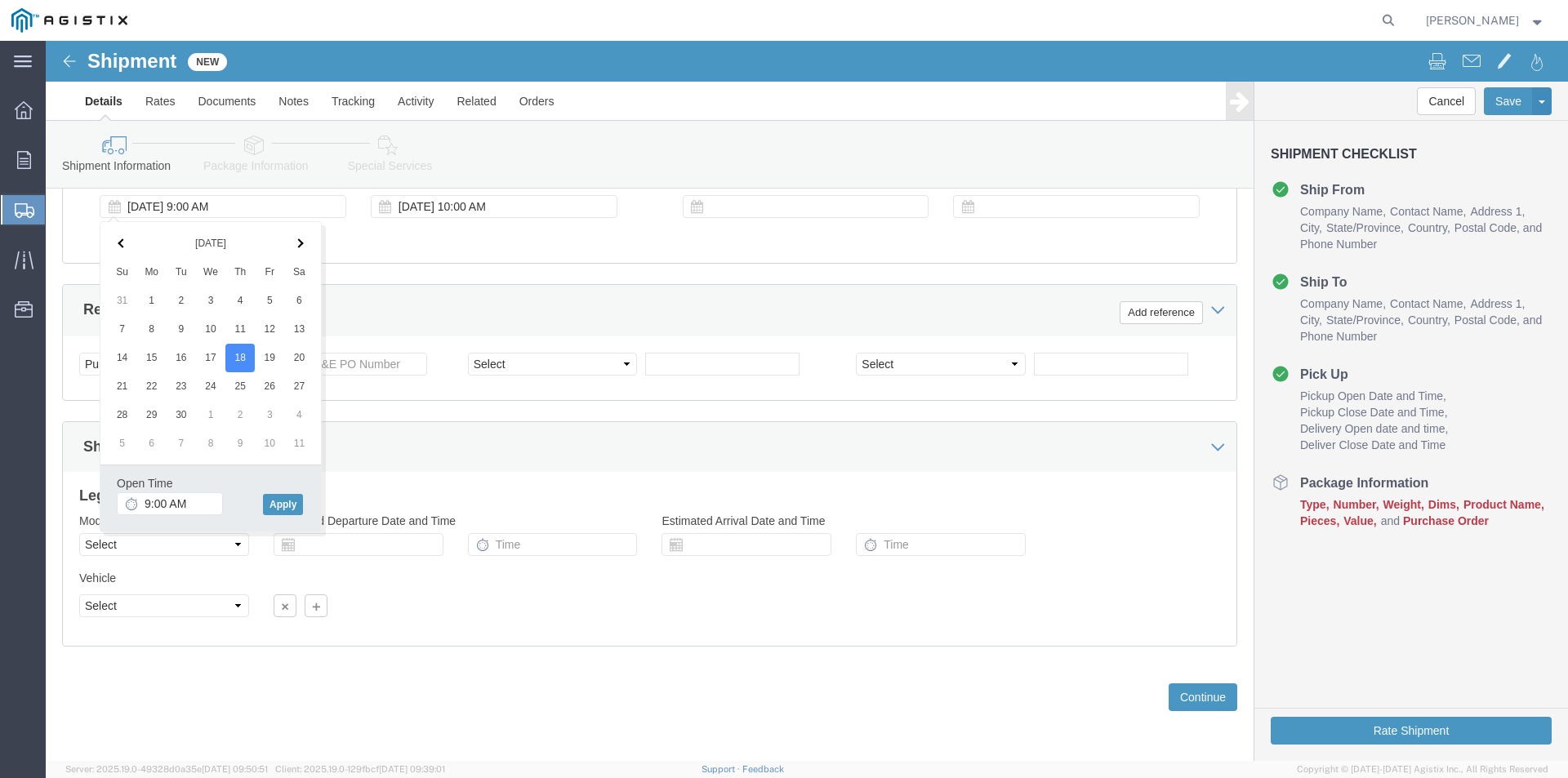
click div "Previous Continue"
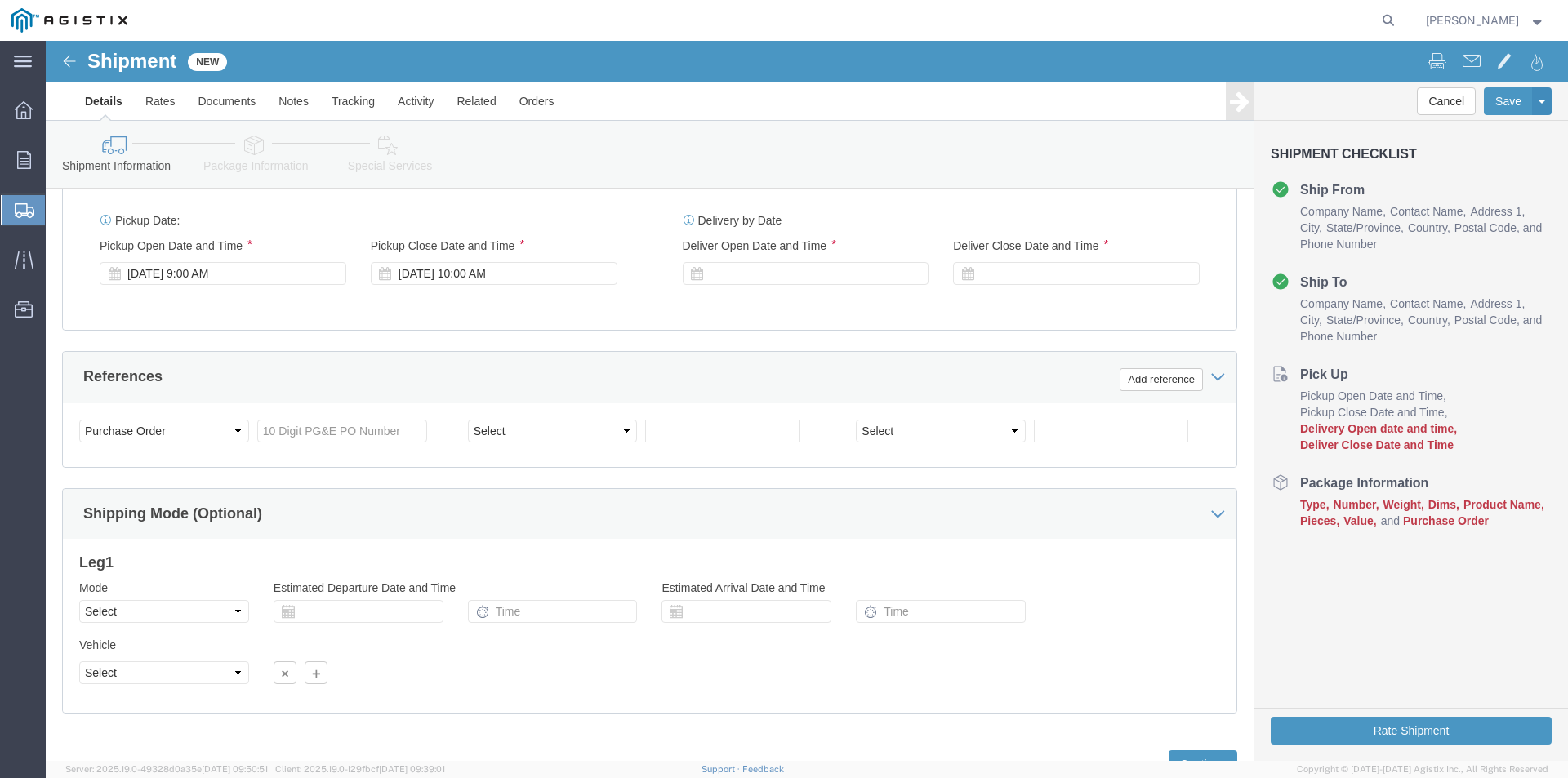
scroll to position [652, 0]
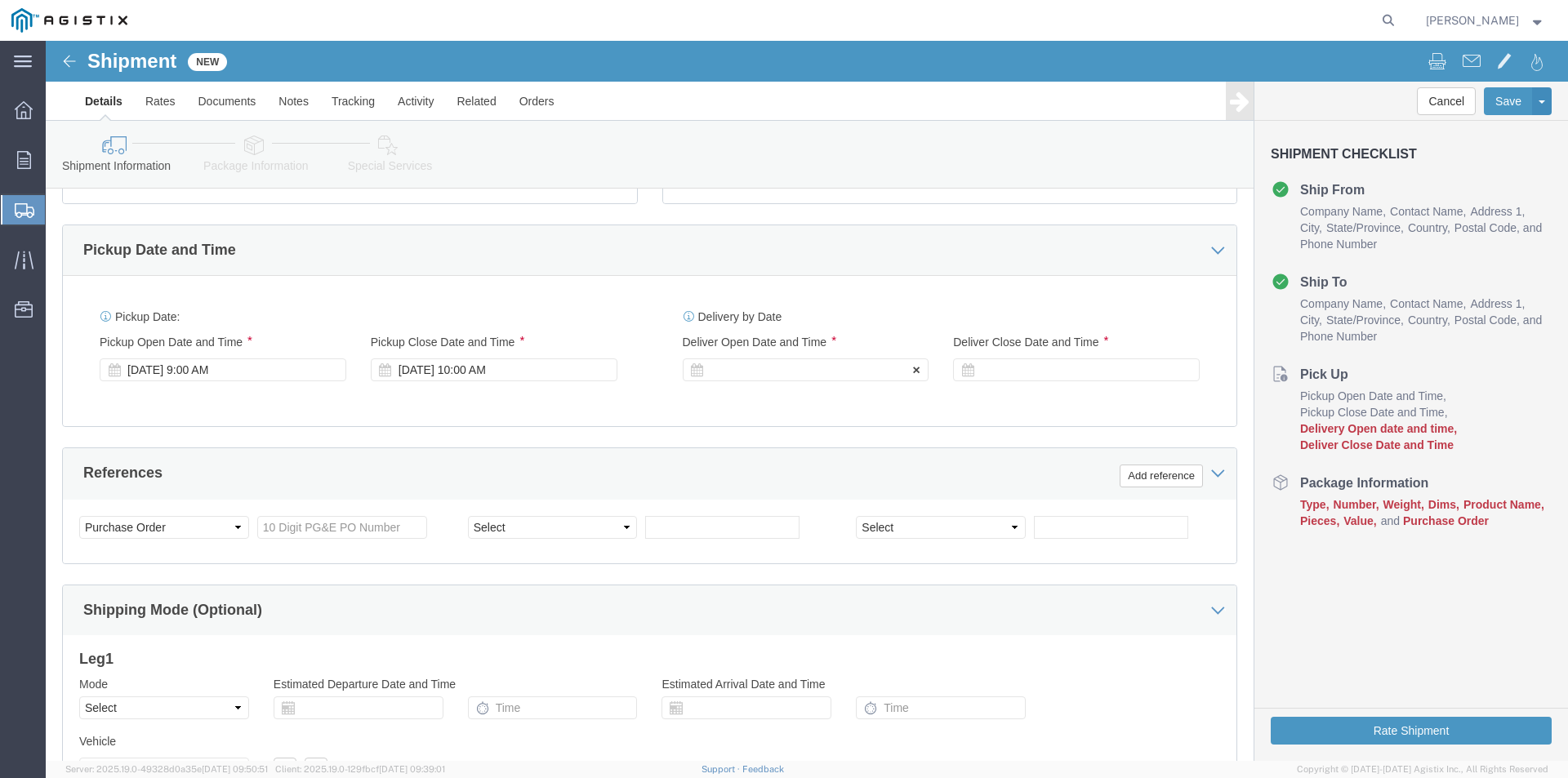
click div
click button "Apply"
click div
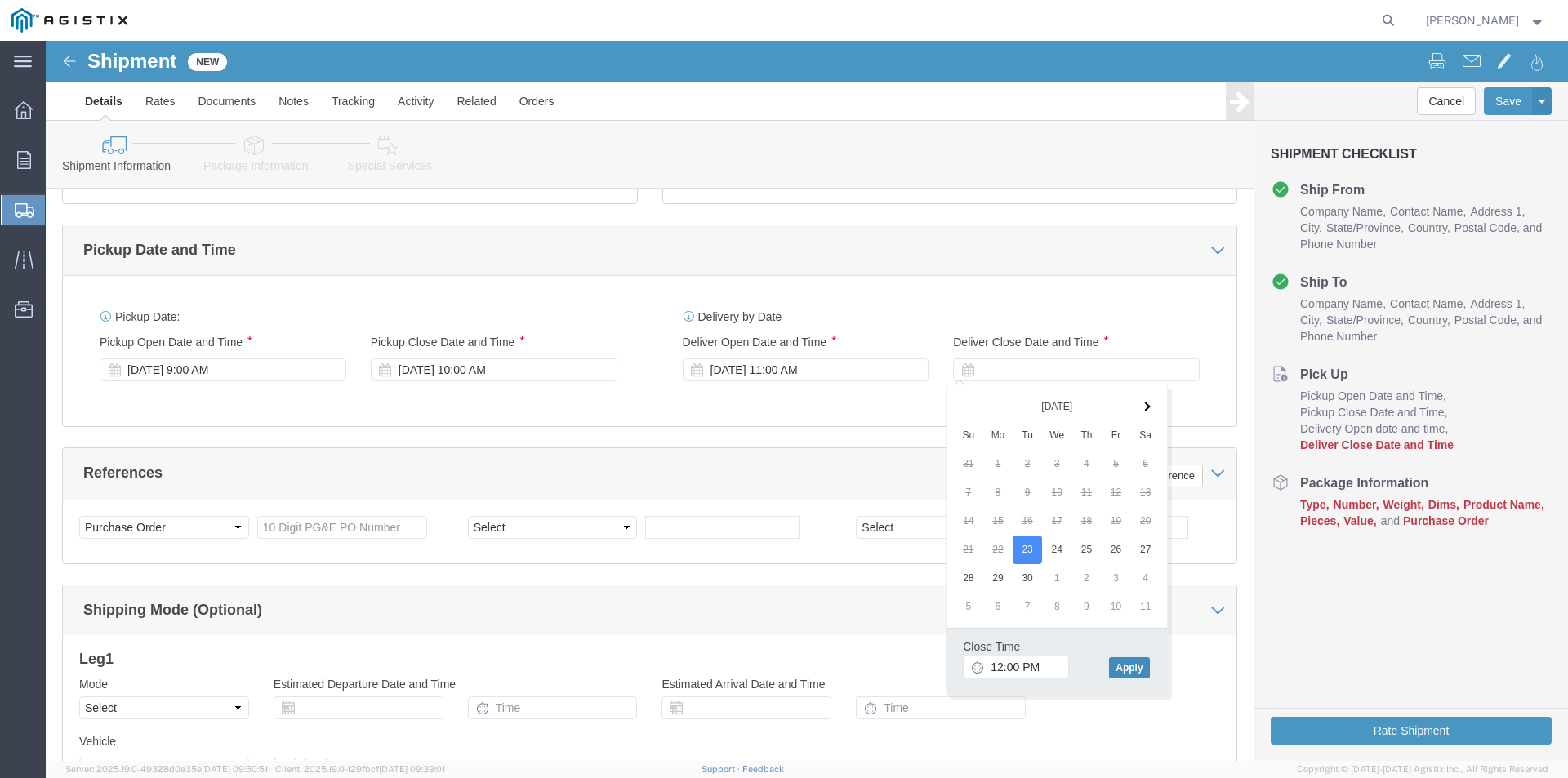
click button "Apply"
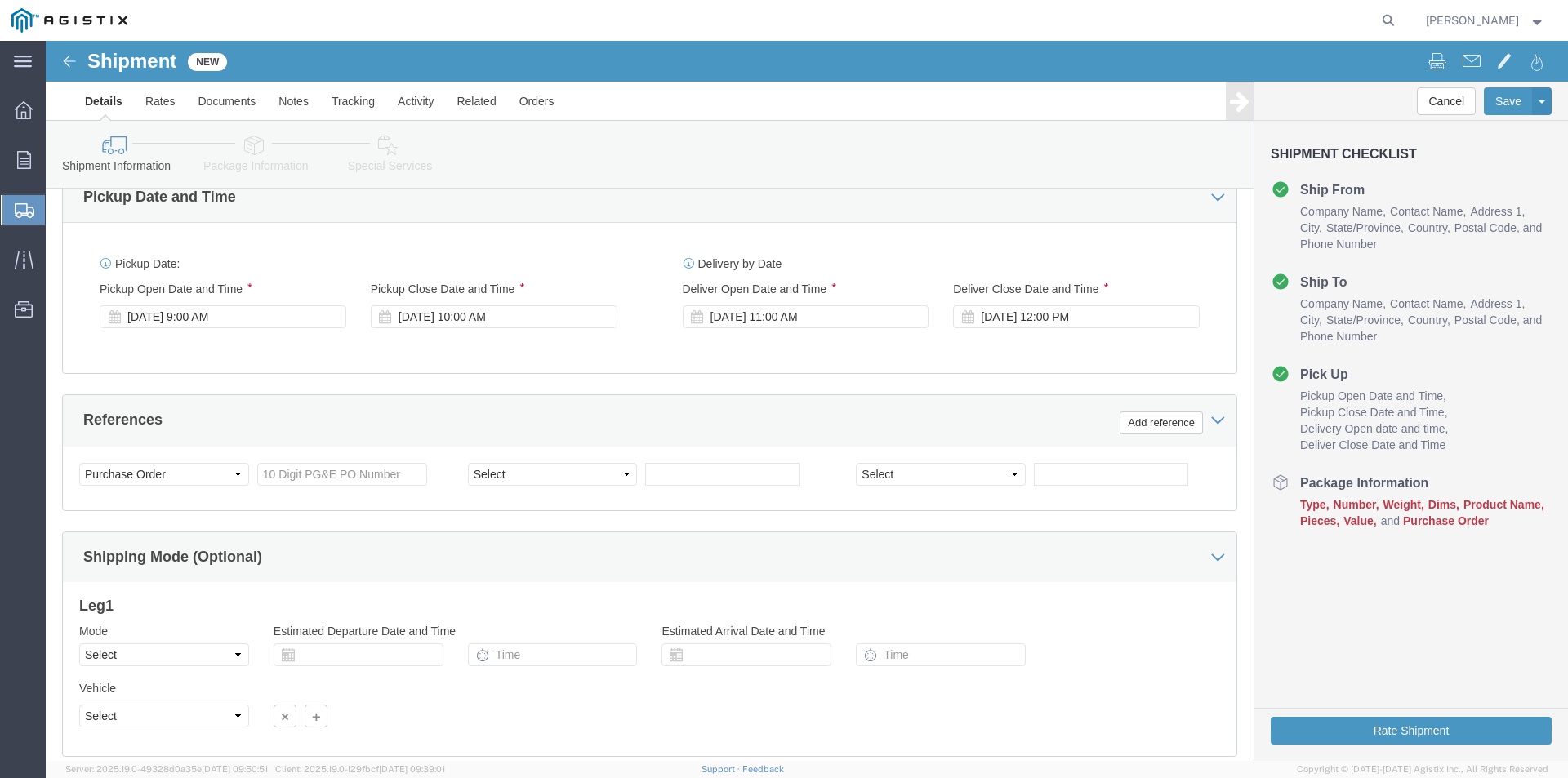
scroll to position [735, 0]
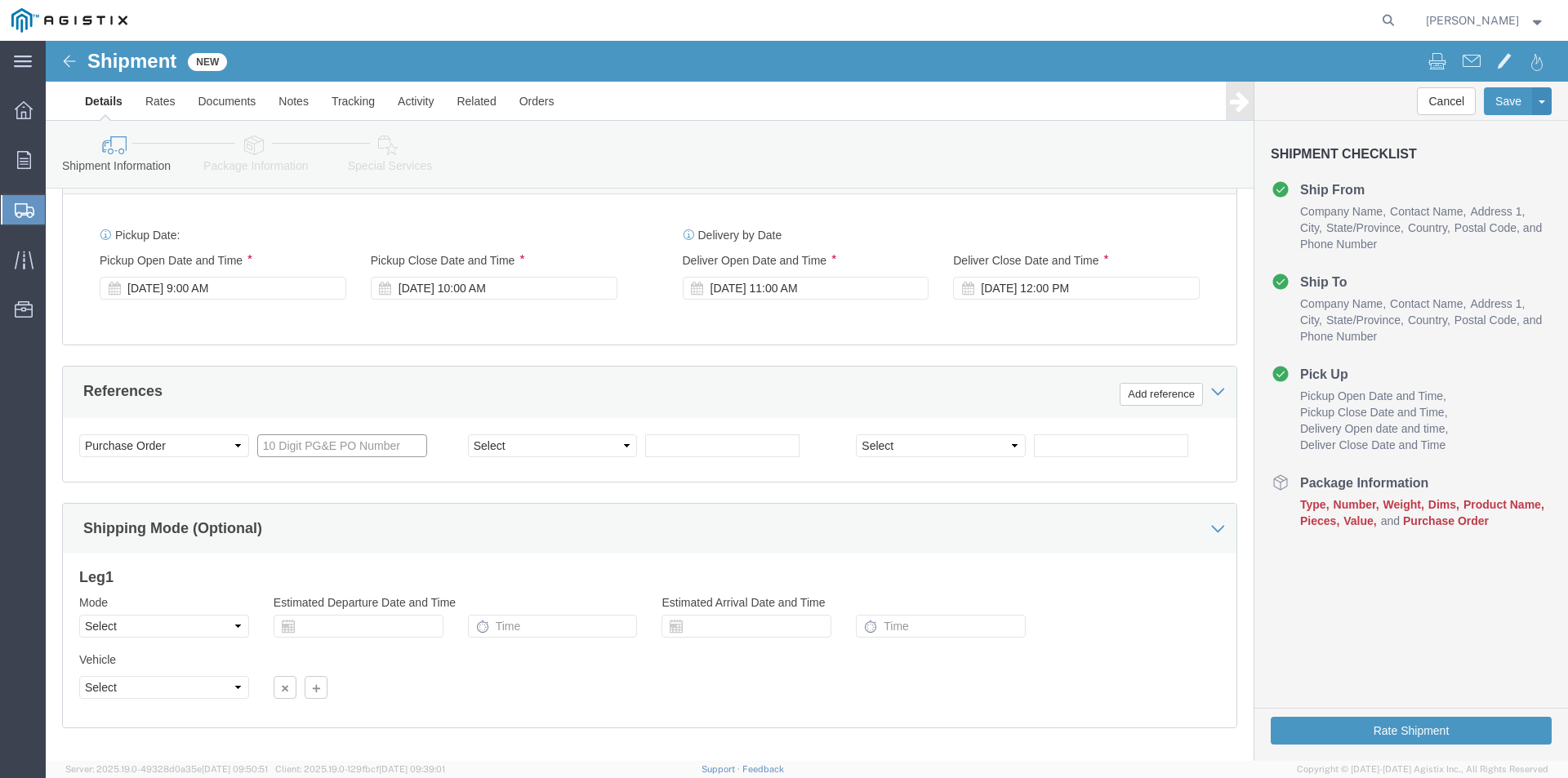
click input "text"
type input "3501417138"
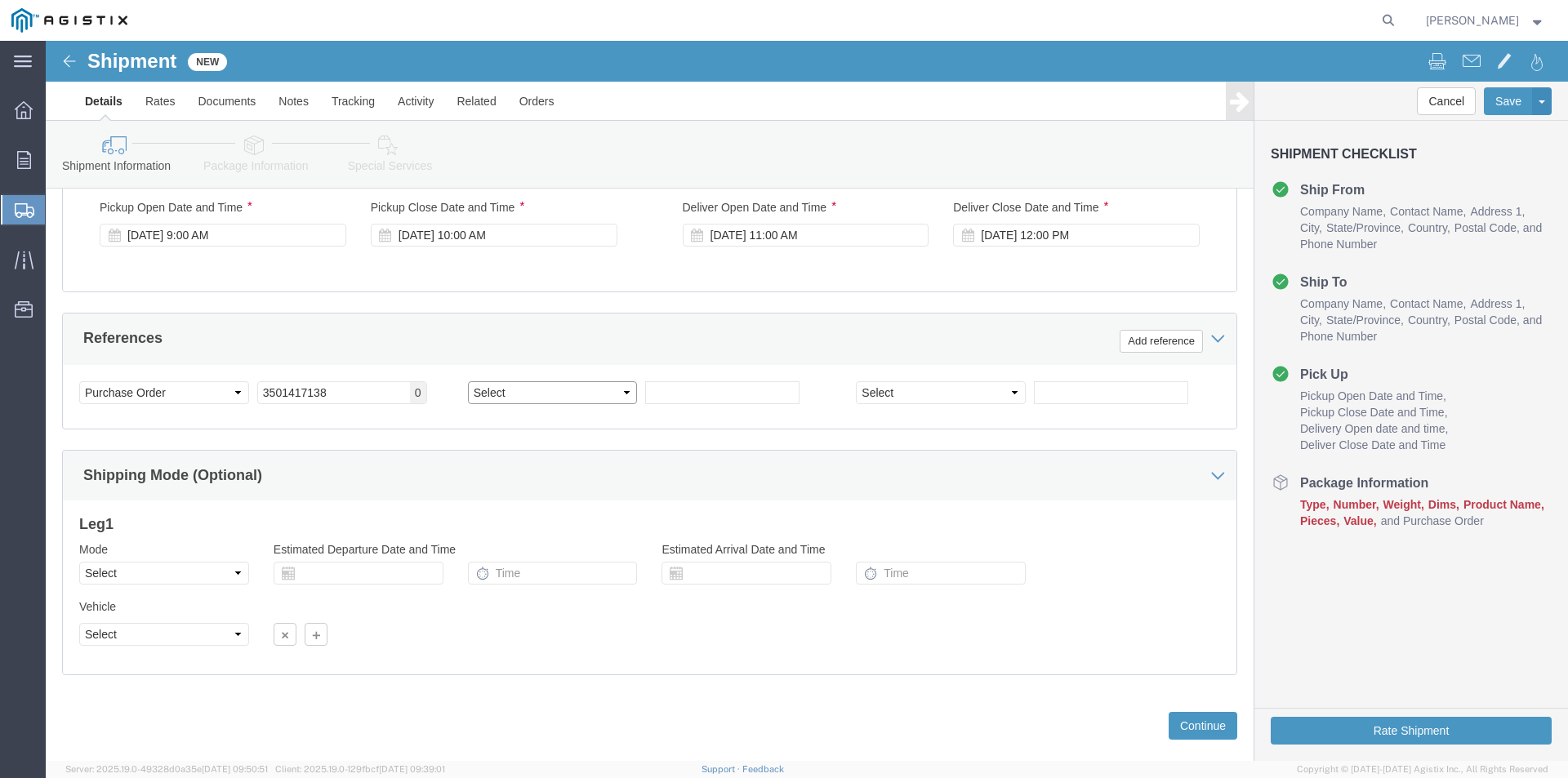
scroll to position [816, 0]
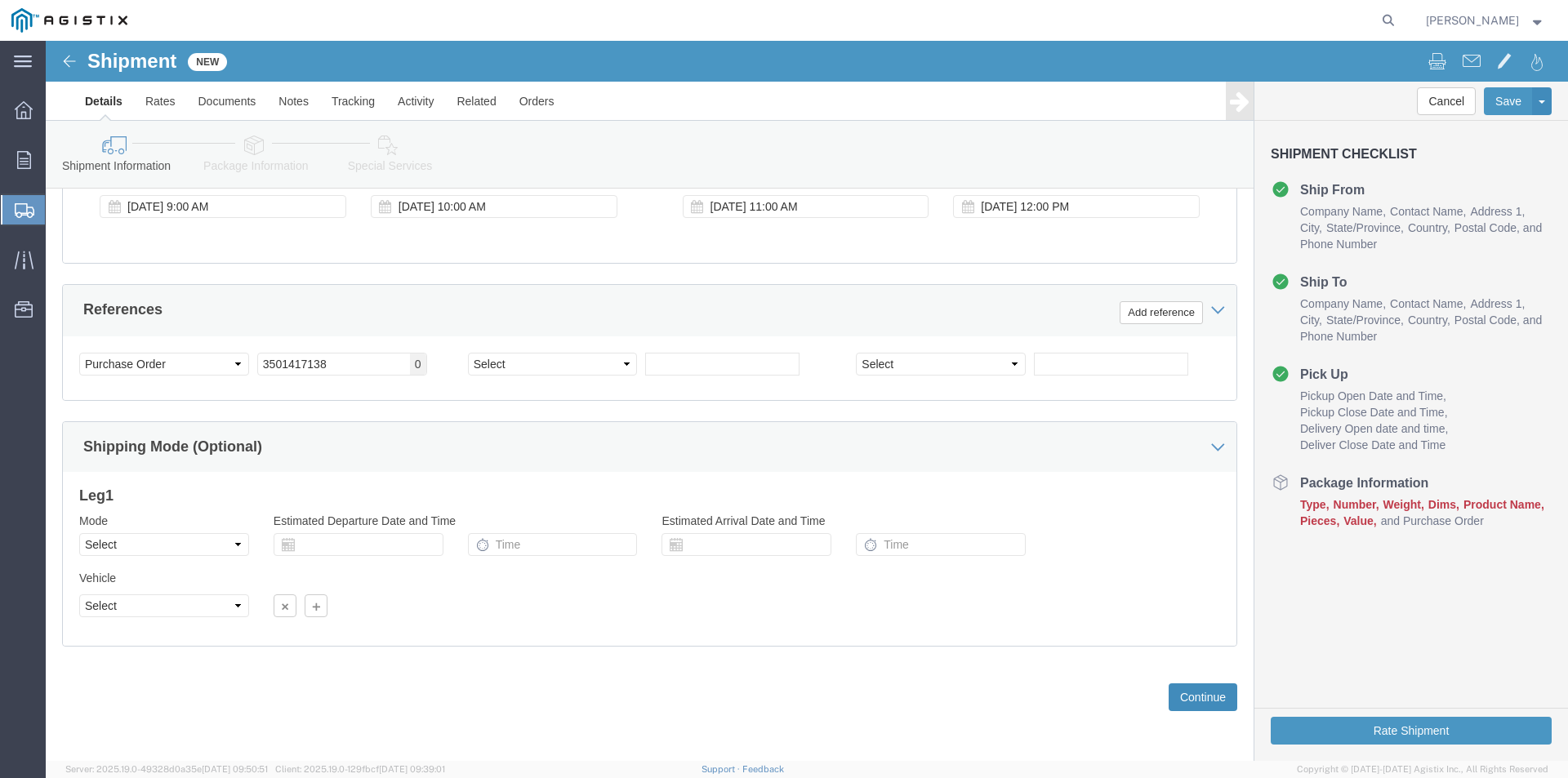
click button "Continue"
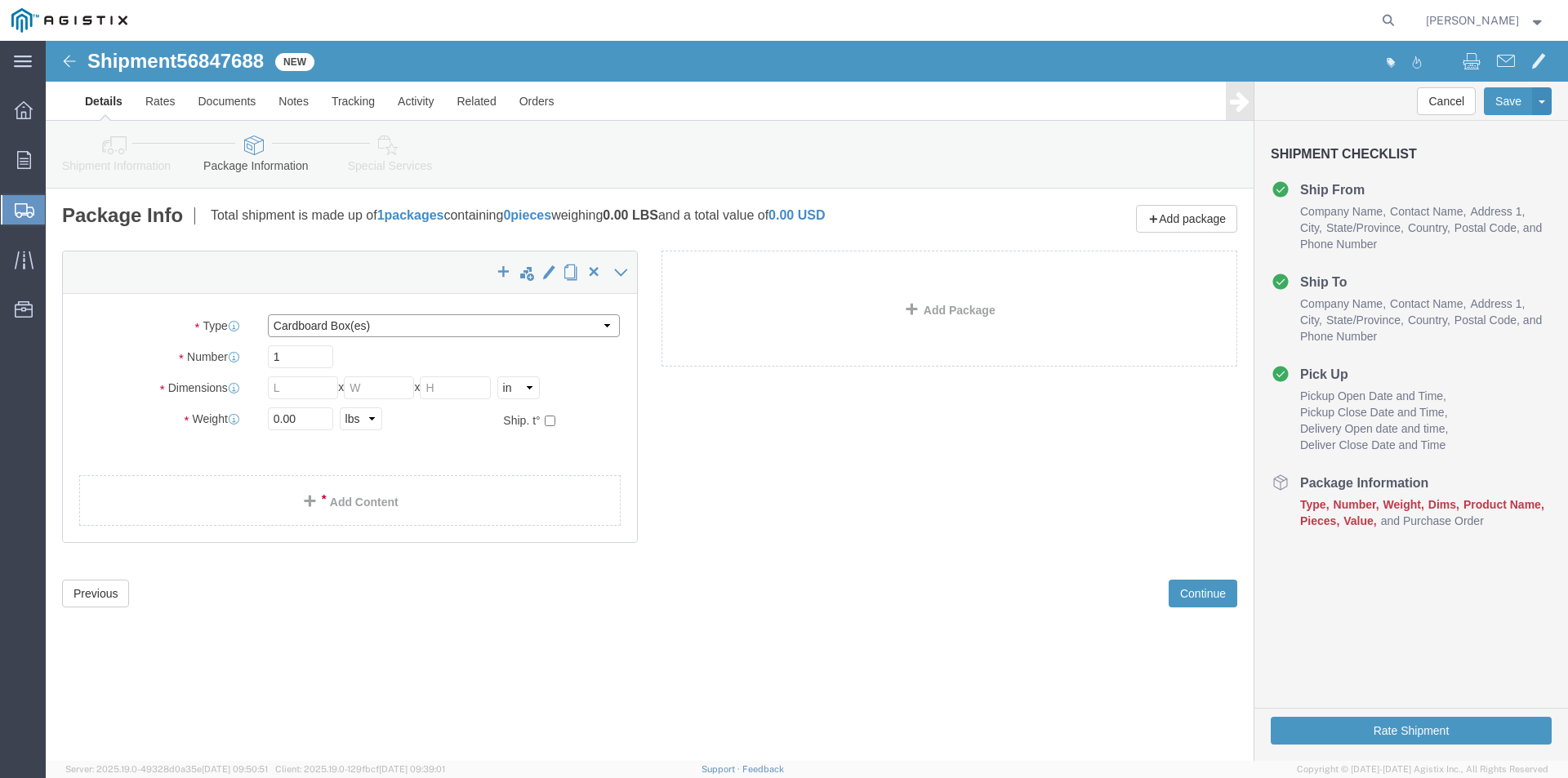
click select "Select Bulk Bundle(s) Cardboard Box(es) Carton(s) Crate(s) Drum(s) (Fiberboard)…"
select select "CRAT"
click select "Select Bulk Bundle(s) Cardboard Box(es) Carton(s) Crate(s) Drum(s) (Fiberboard)…"
click input "text"
type input "48"
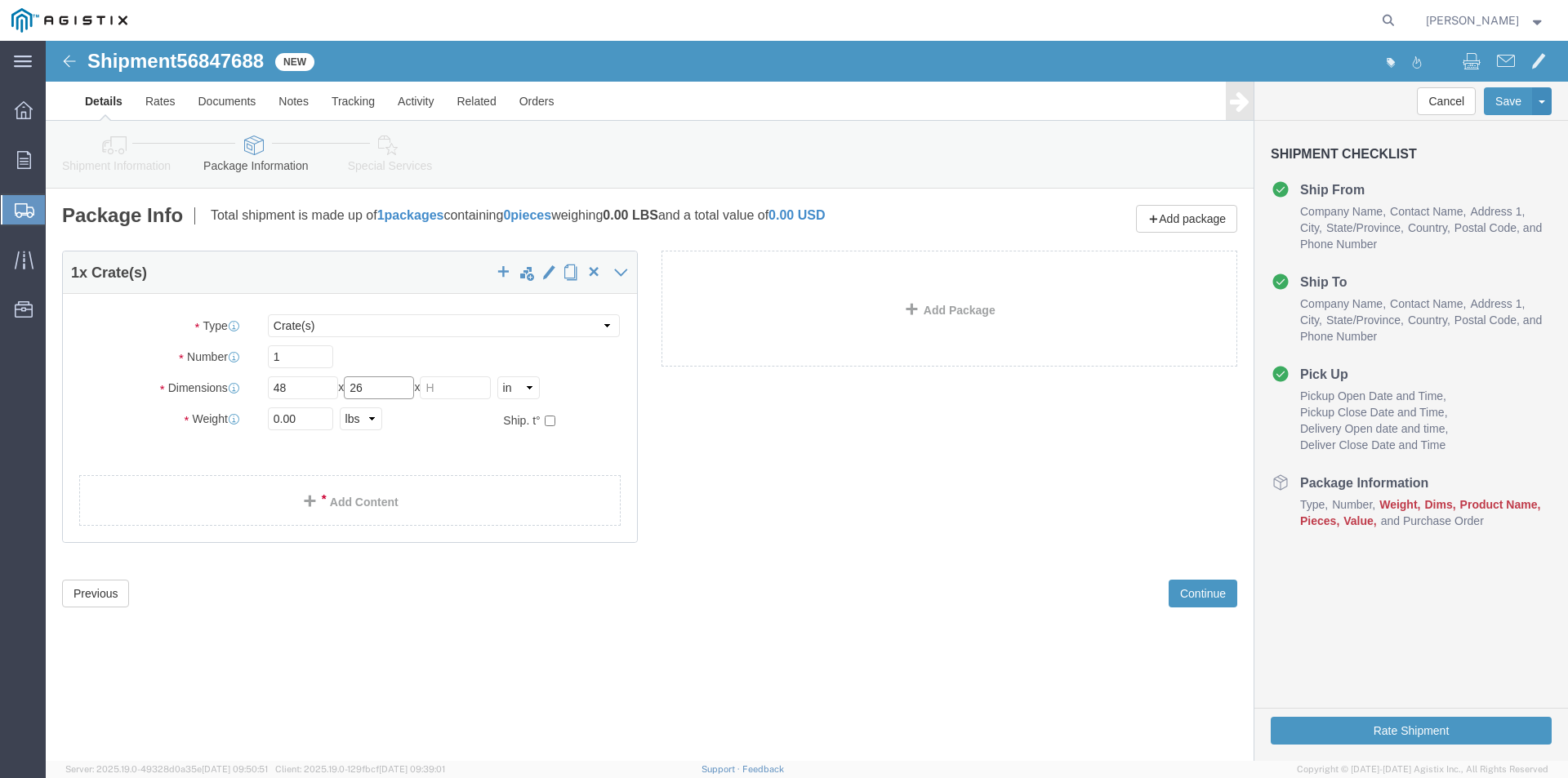
type input "26"
type input "24"
type input "68"
click link "Add Content"
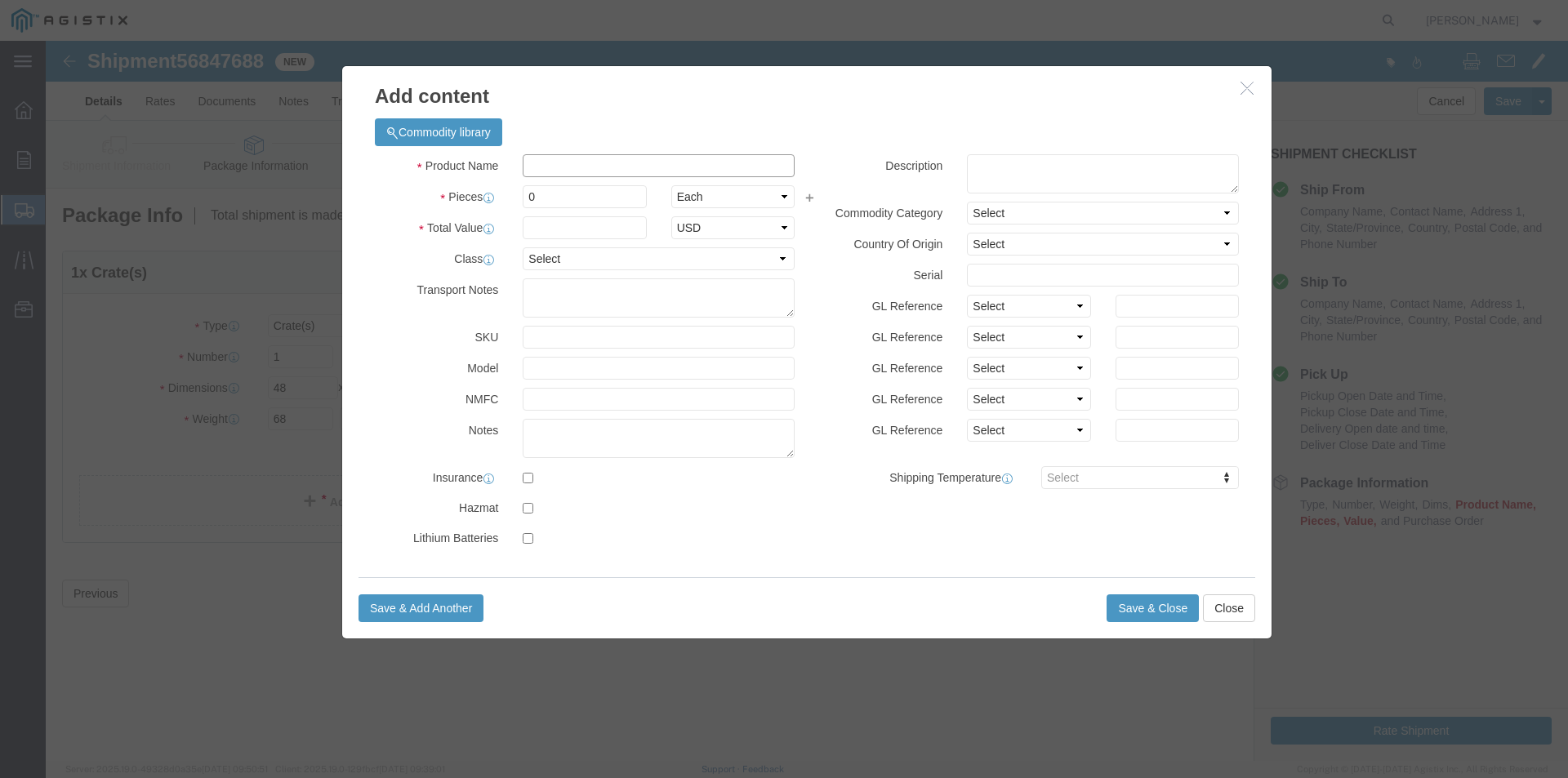
click input "text"
type input "STEEL VALVES"
type input "1"
click input "text"
type input "1000"
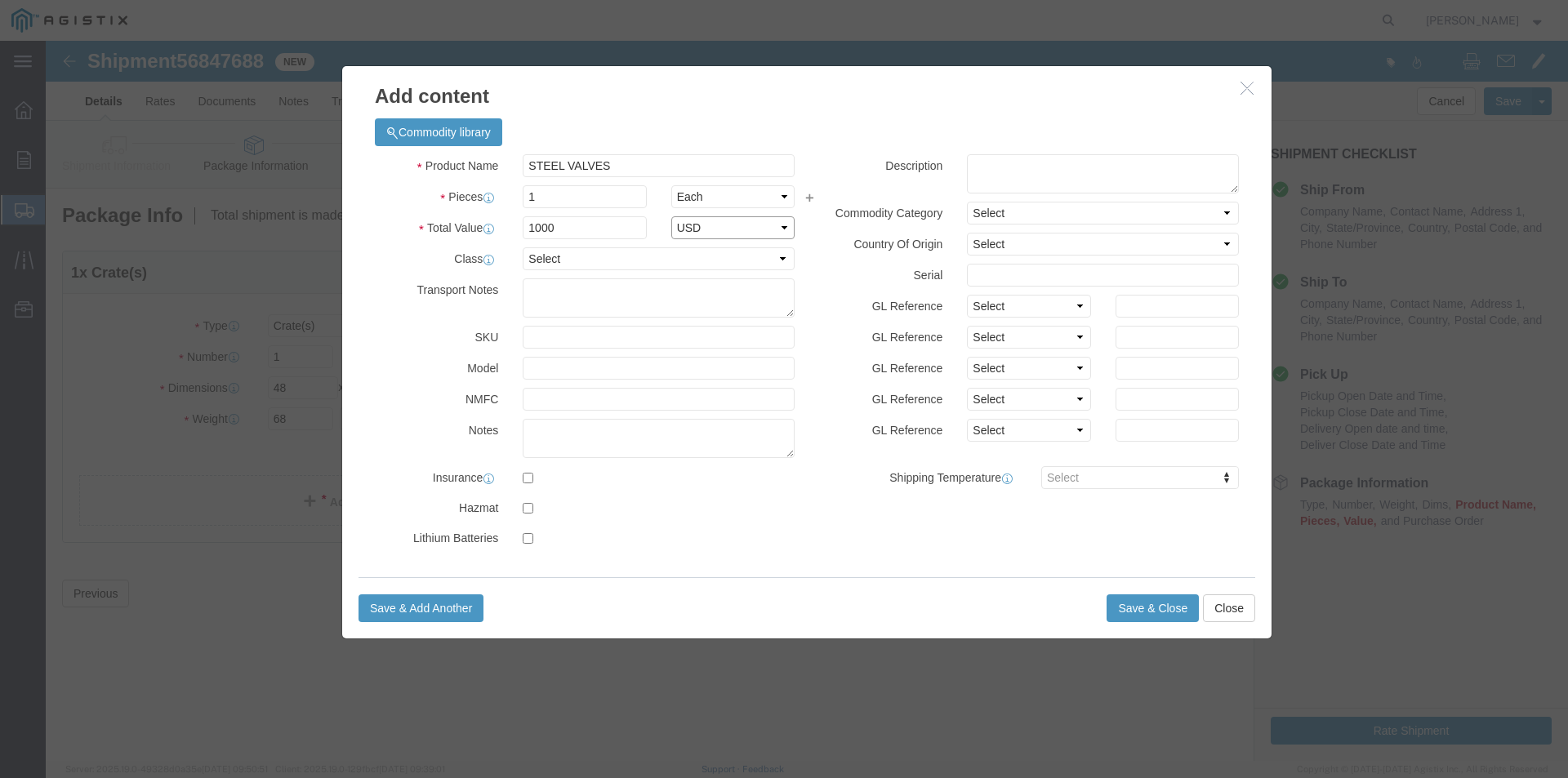
select select "USD"
click select "Select 50 55 60 65 70 85 92.5 100 125 175 250 300 400"
select select "60"
click select "Select 50 55 60 65 70 85 92.5 100 125 175 250 300 400"
click button "Save & Close"
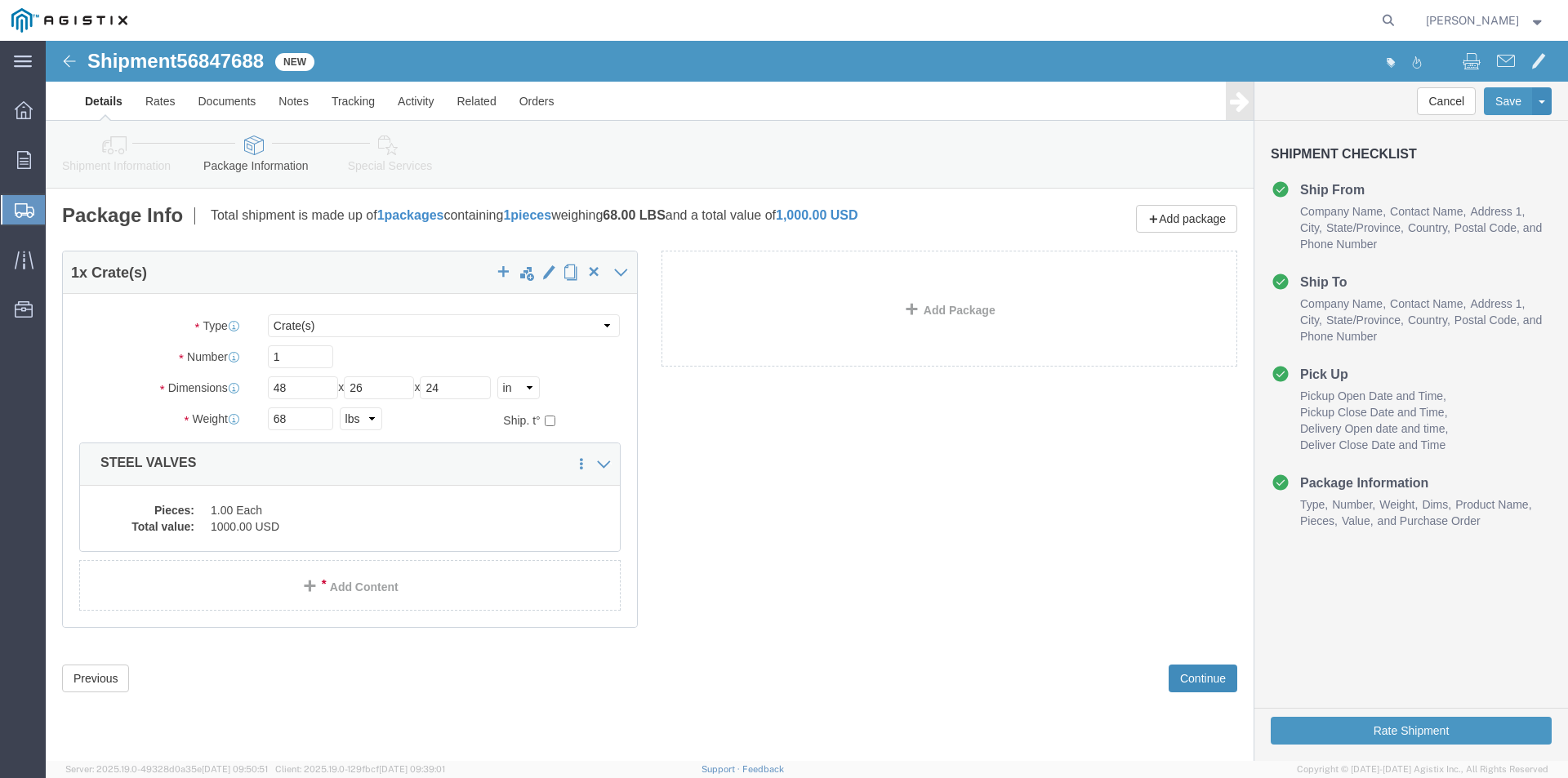
click button "Continue"
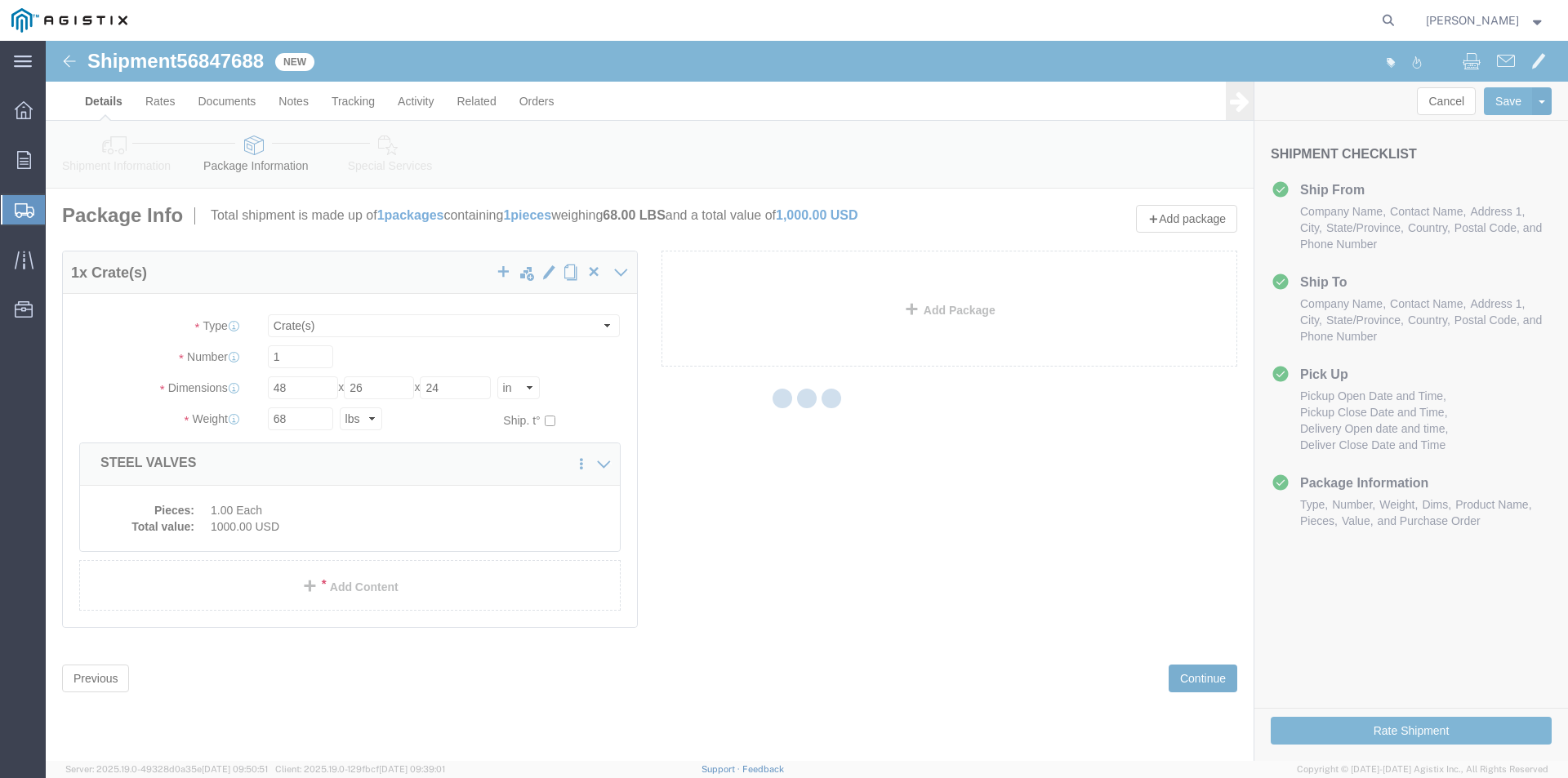
select select
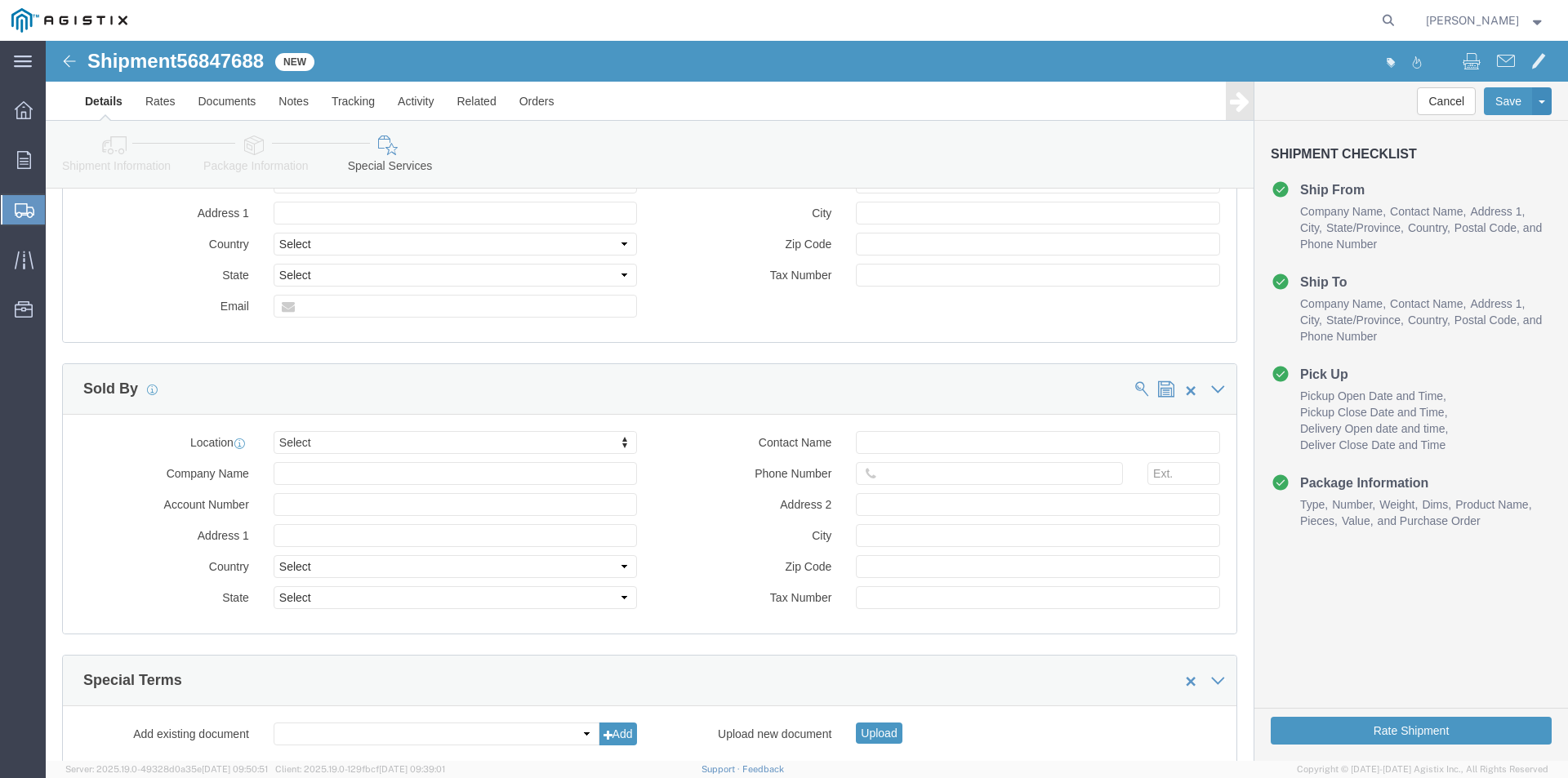
scroll to position [1498, 0]
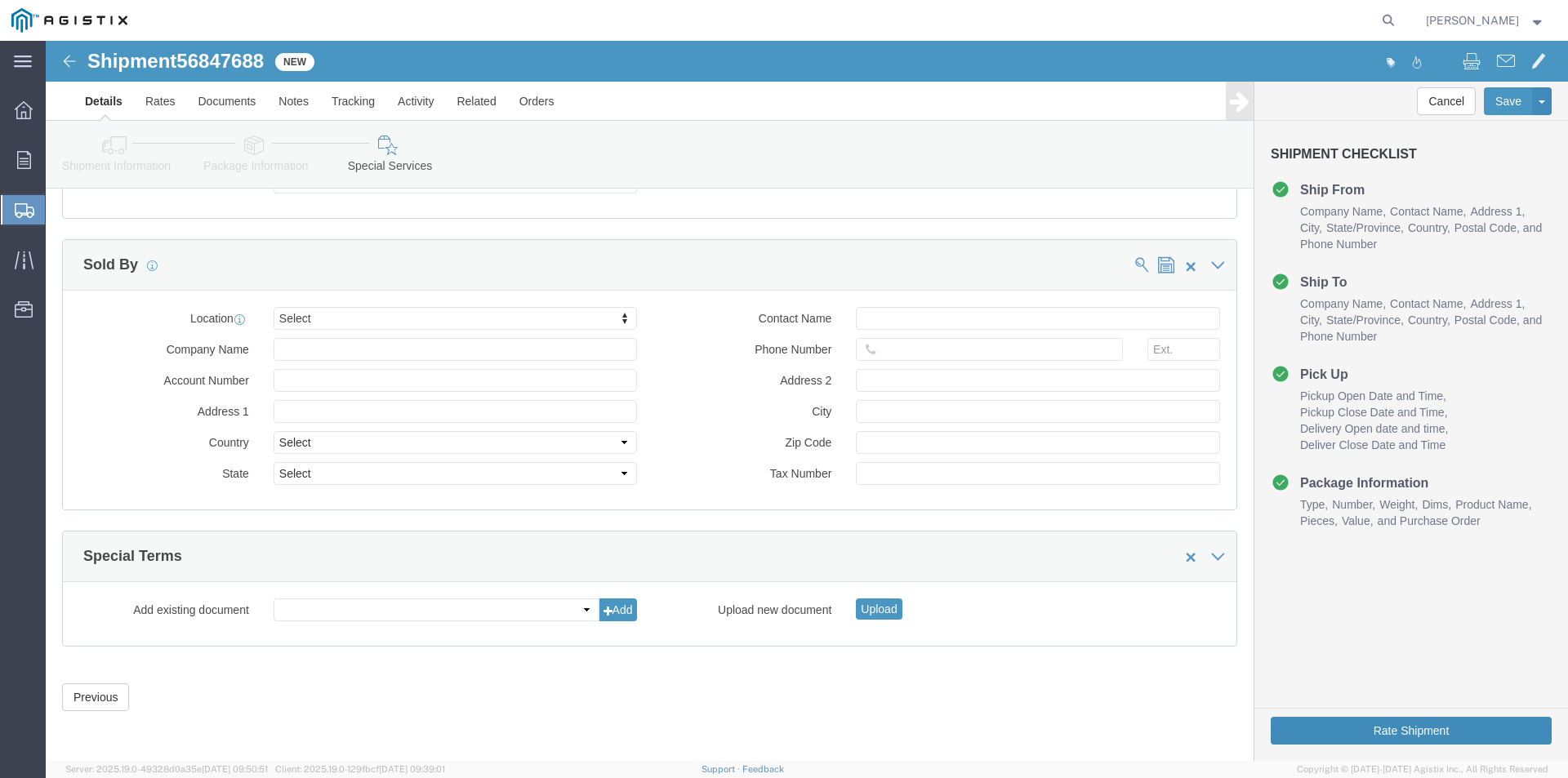
click button "Rate Shipment"
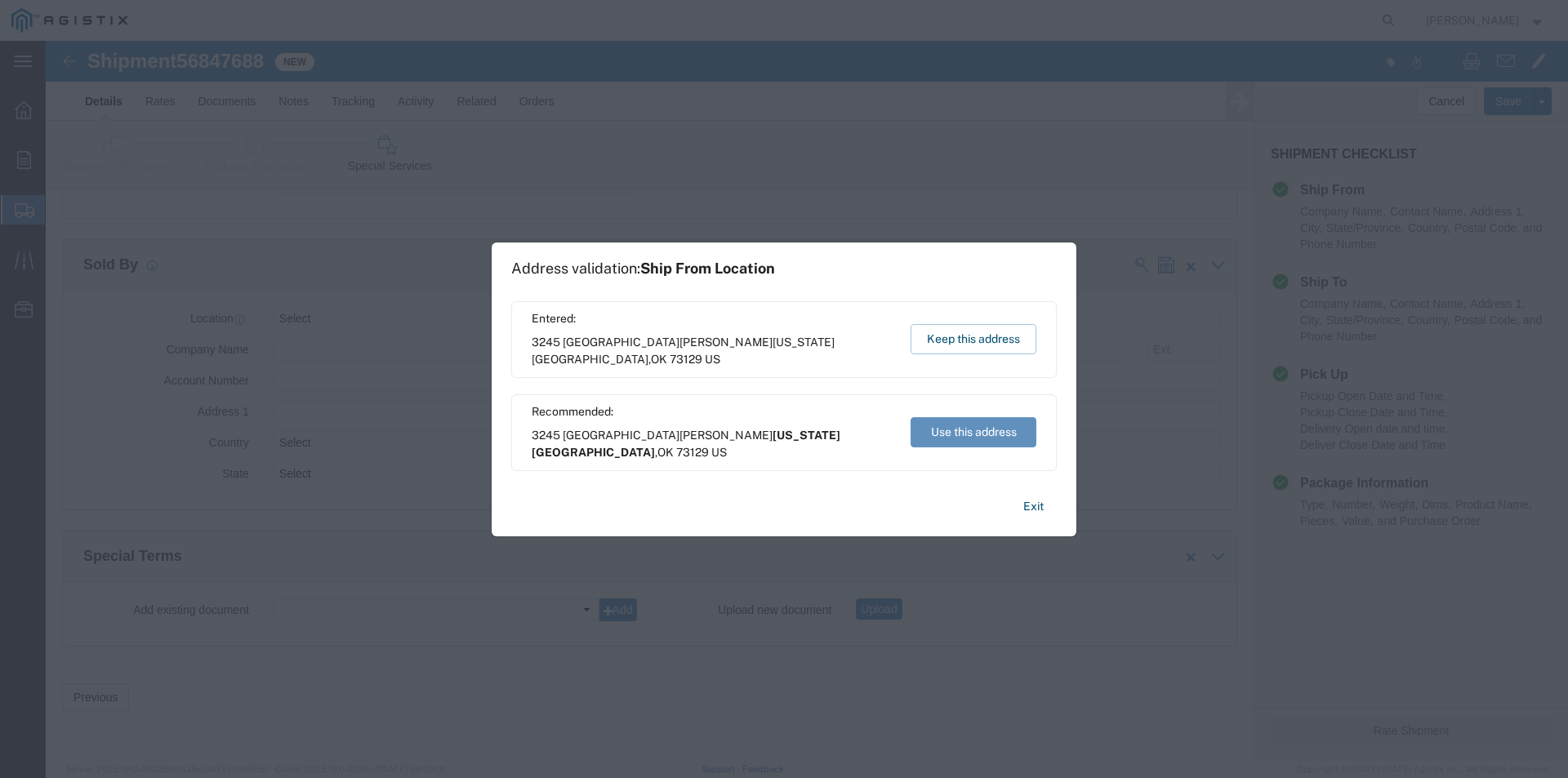
click at [966, 439] on button "Use this address" at bounding box center [973, 432] width 126 height 30
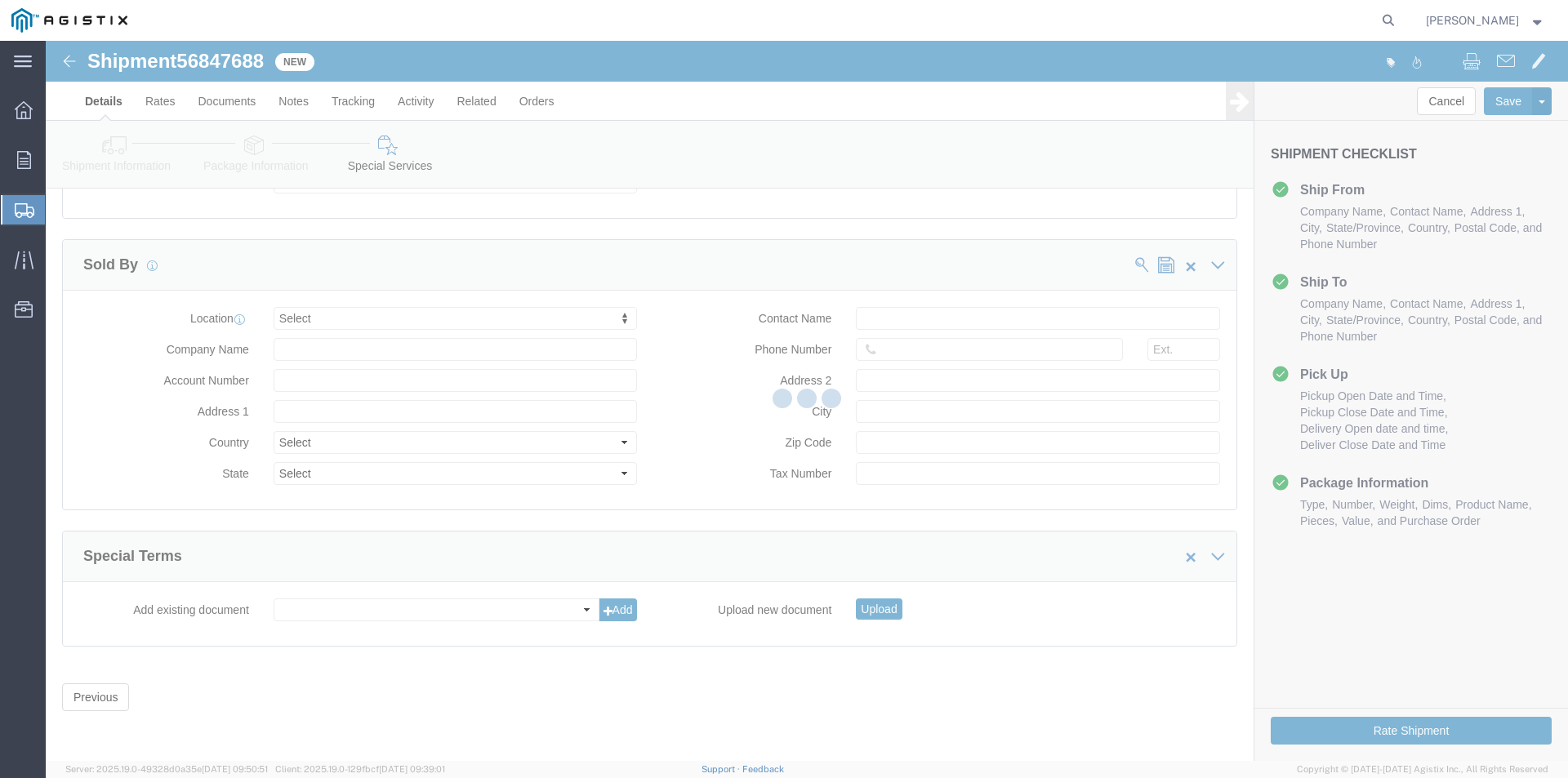
scroll to position [0, 0]
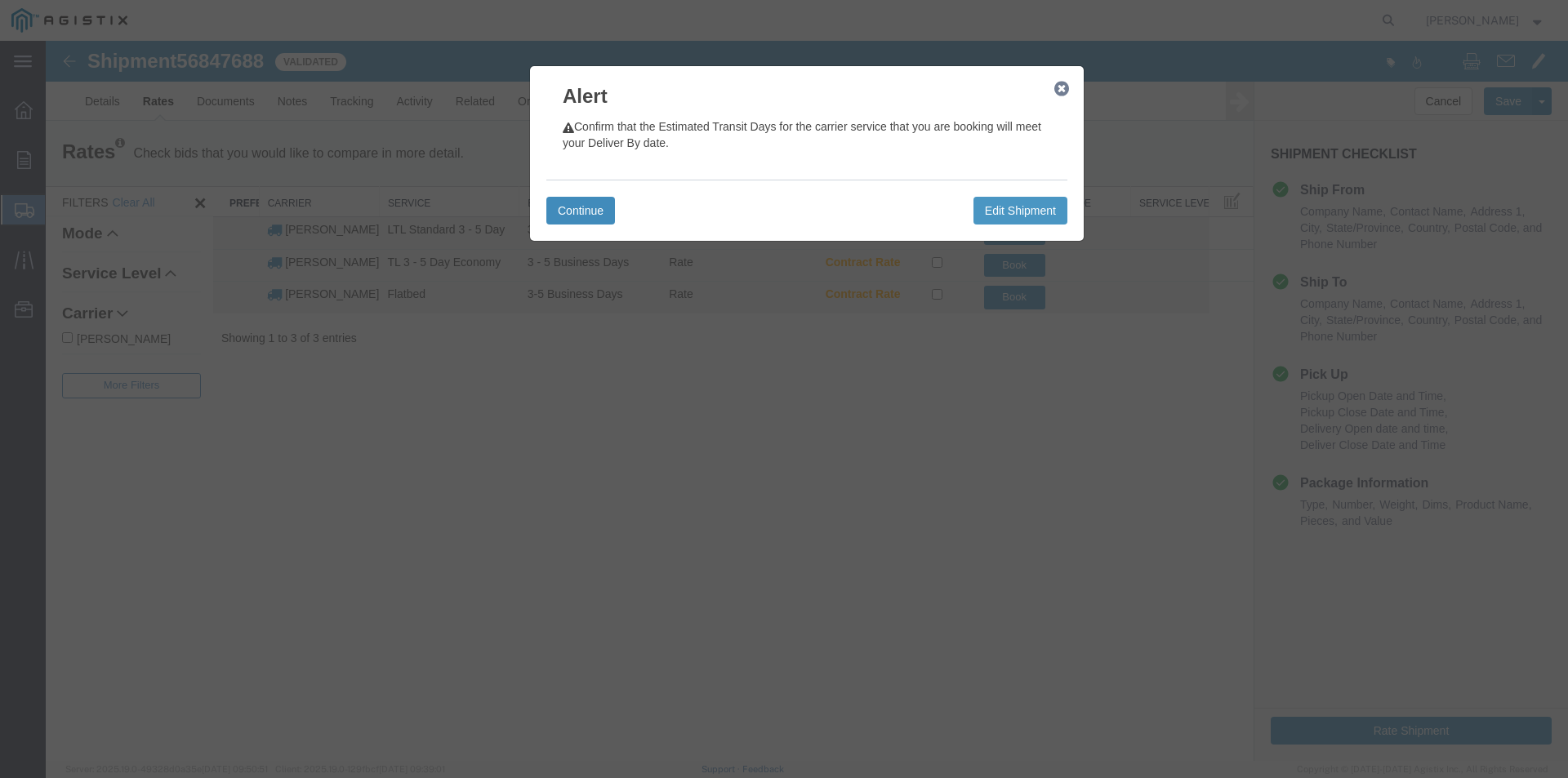
click at [585, 214] on button "Continue" at bounding box center [580, 211] width 69 height 28
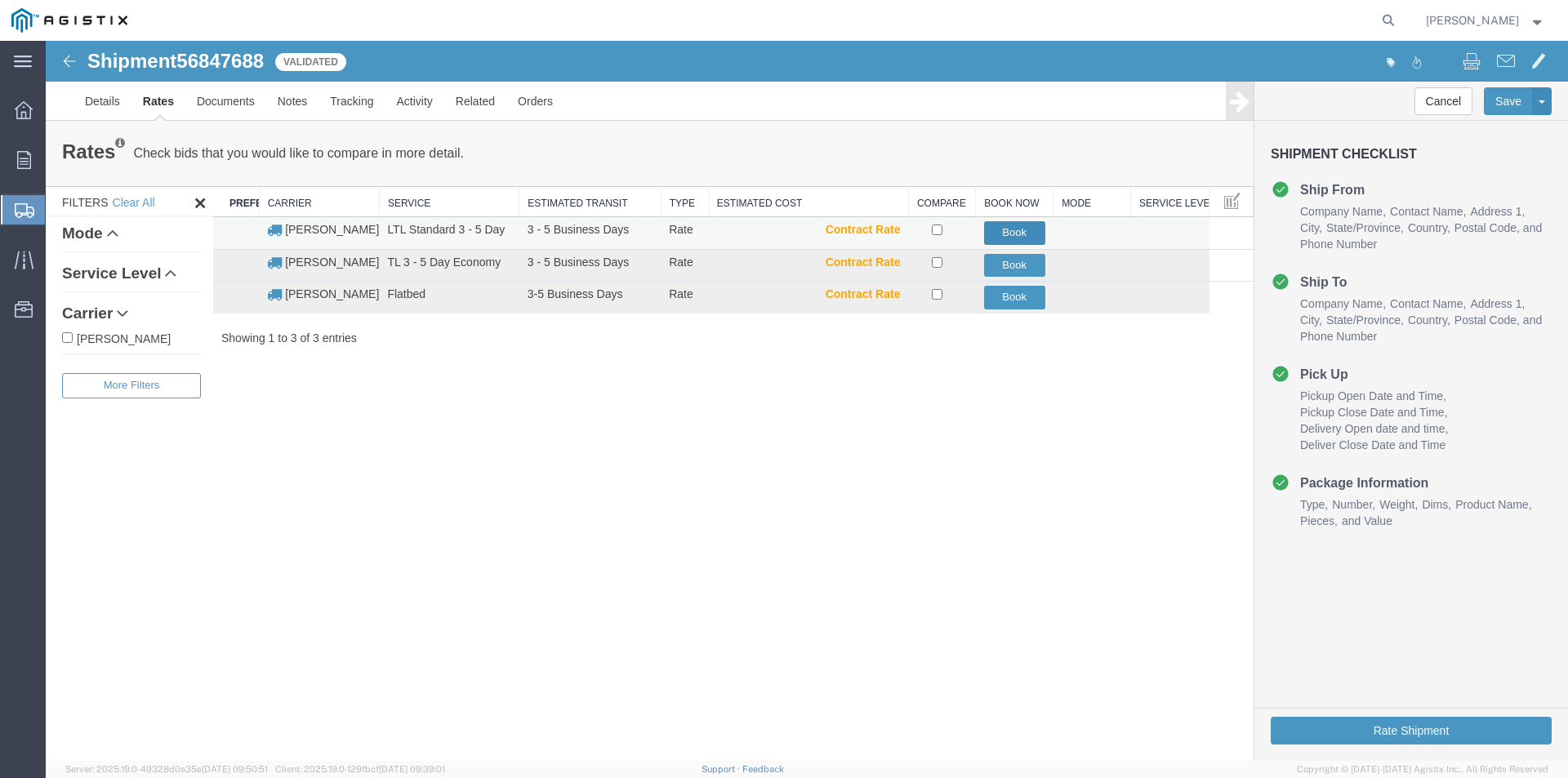
click at [1006, 234] on button "Book" at bounding box center [1014, 233] width 61 height 24
